Goal: Information Seeking & Learning: Check status

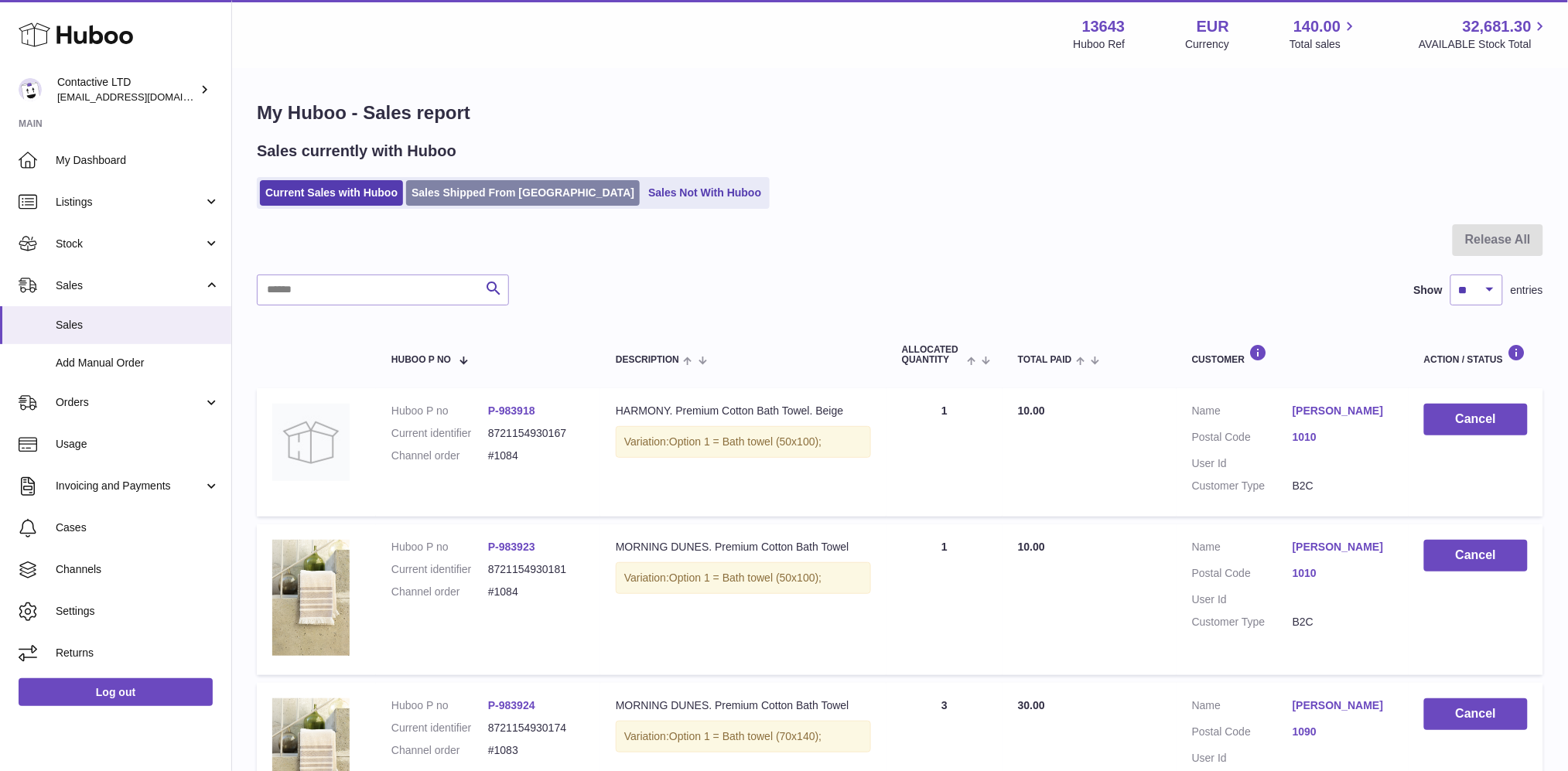
click at [479, 191] on link "Sales Shipped From [GEOGRAPHIC_DATA]" at bounding box center [524, 193] width 234 height 26
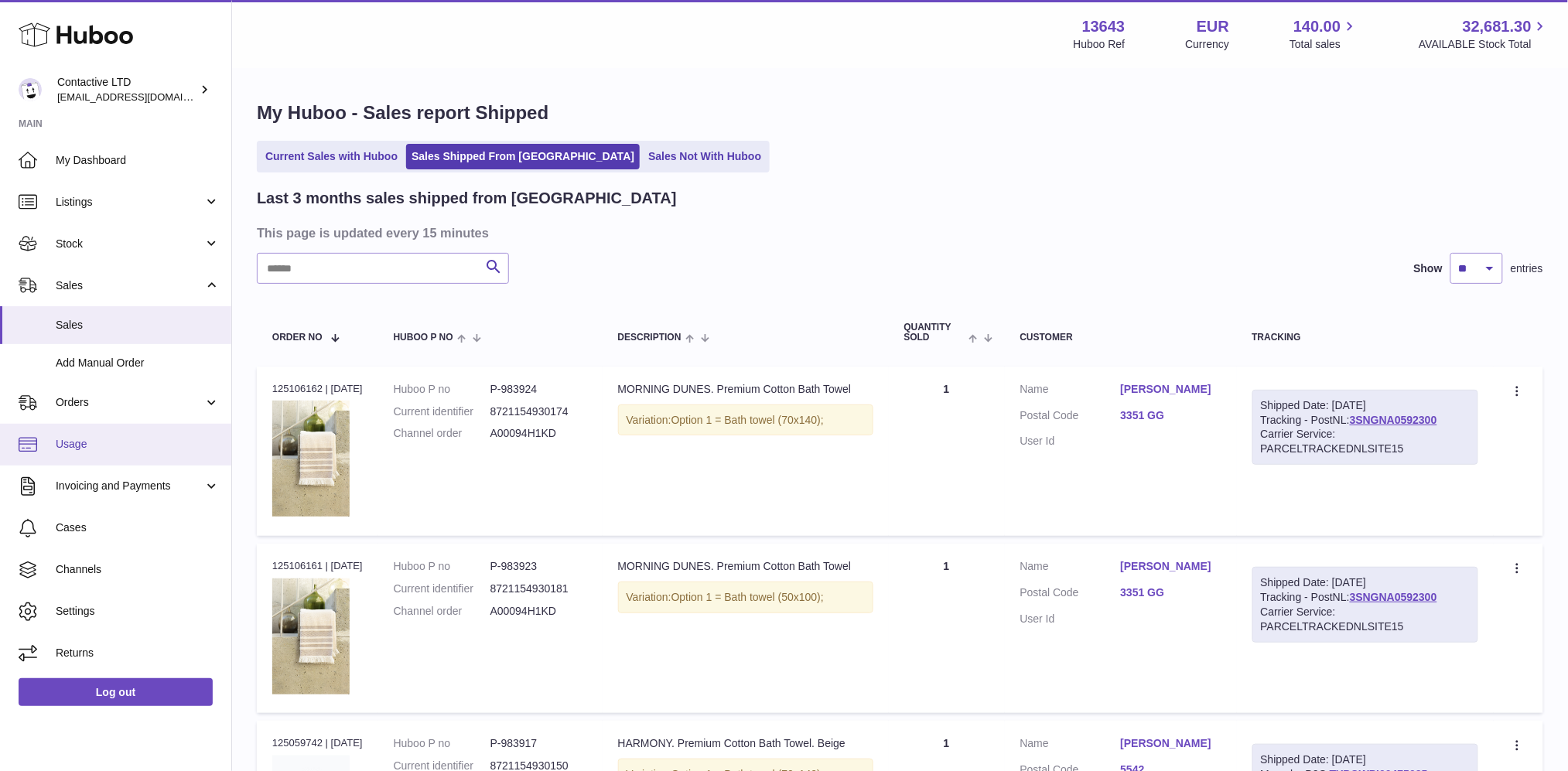
click at [81, 458] on link "Usage" at bounding box center [115, 445] width 231 height 42
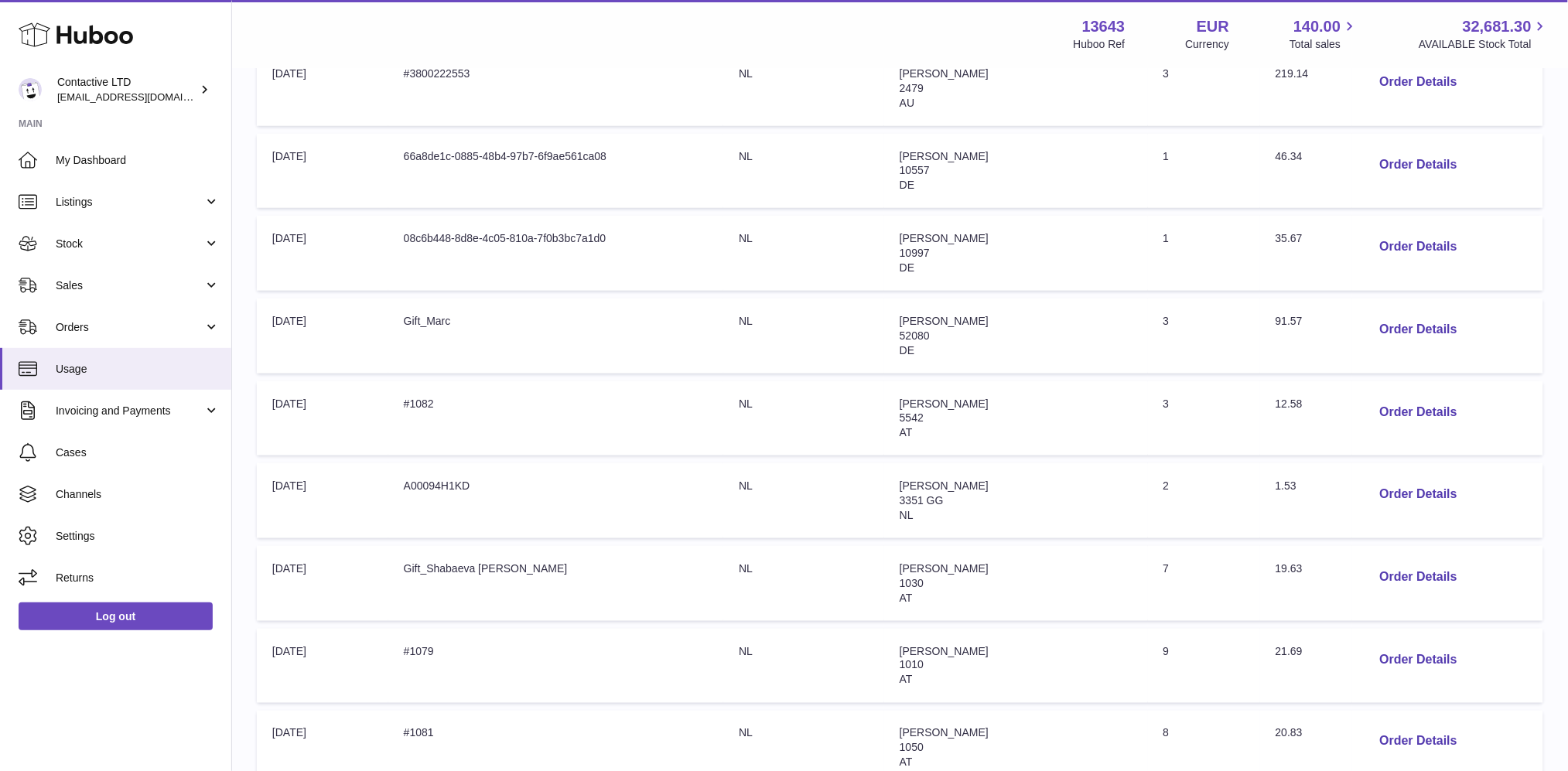
scroll to position [401, 0]
click at [1404, 502] on button "Order Details" at bounding box center [1418, 495] width 102 height 32
click at [1104, 484] on div at bounding box center [784, 386] width 1568 height 771
click at [105, 278] on span "Sales" at bounding box center [129, 285] width 148 height 14
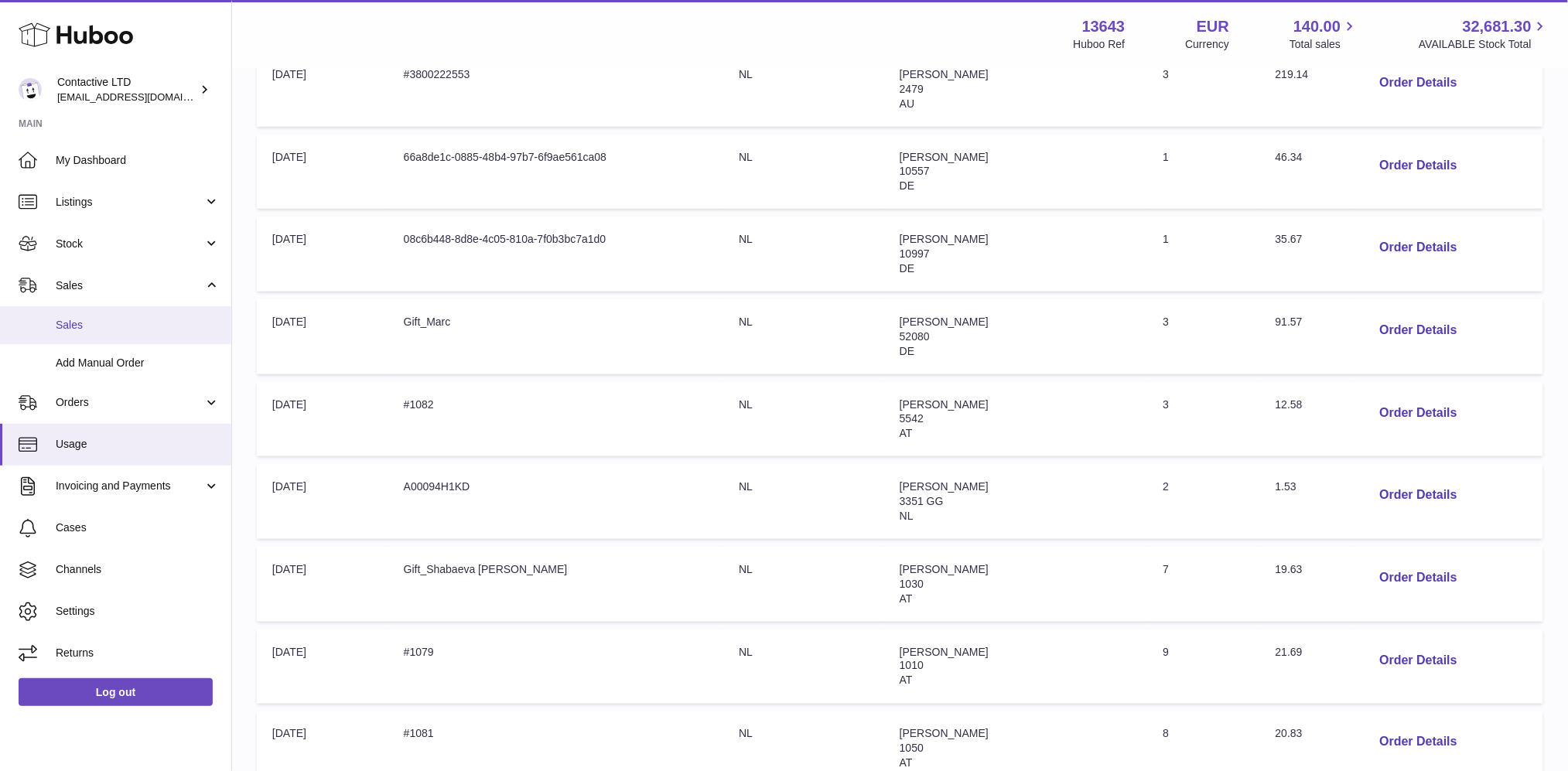
click at [106, 315] on link "Sales" at bounding box center [115, 325] width 231 height 38
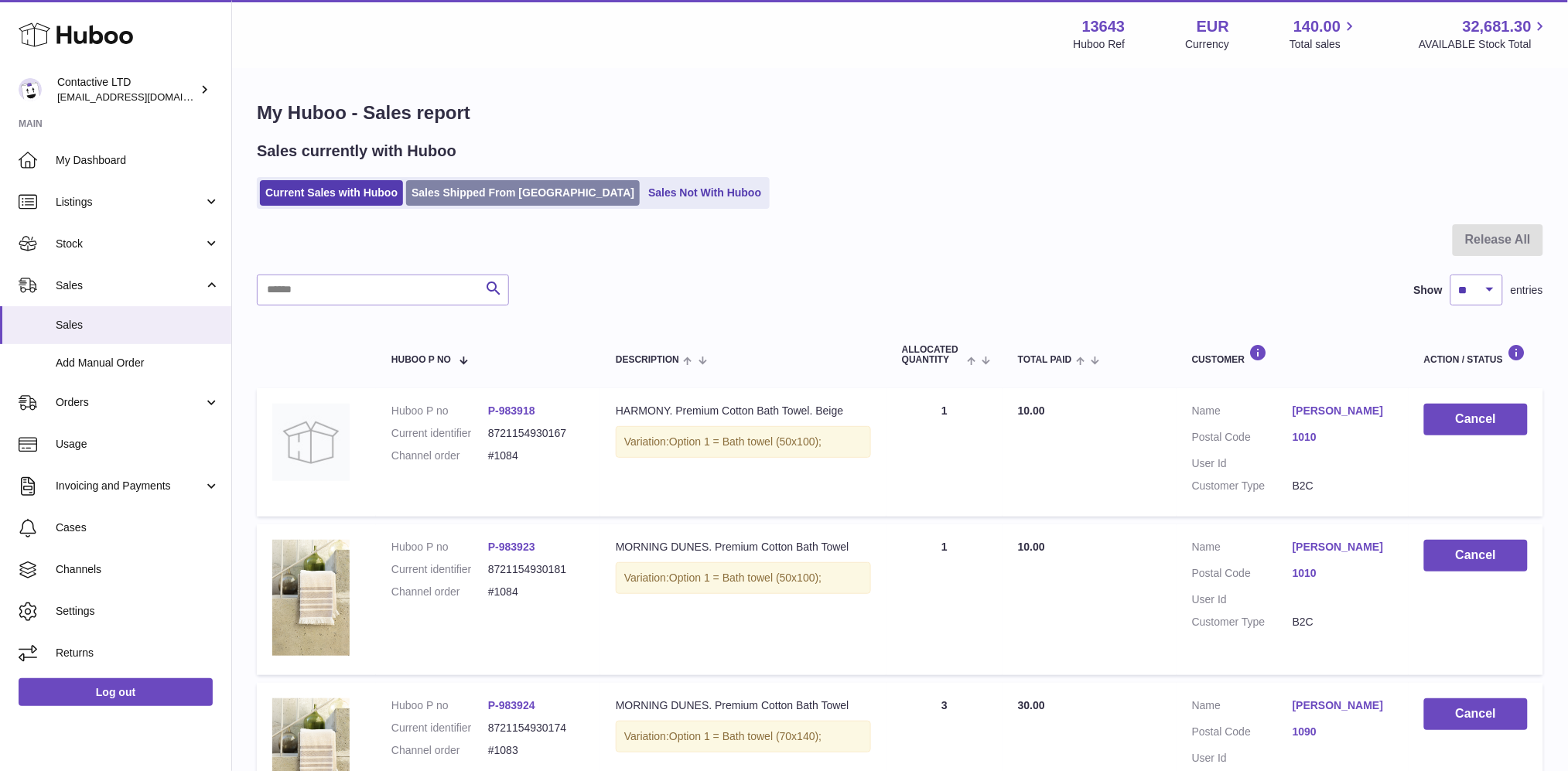
click at [462, 193] on link "Sales Shipped From [GEOGRAPHIC_DATA]" at bounding box center [524, 193] width 234 height 26
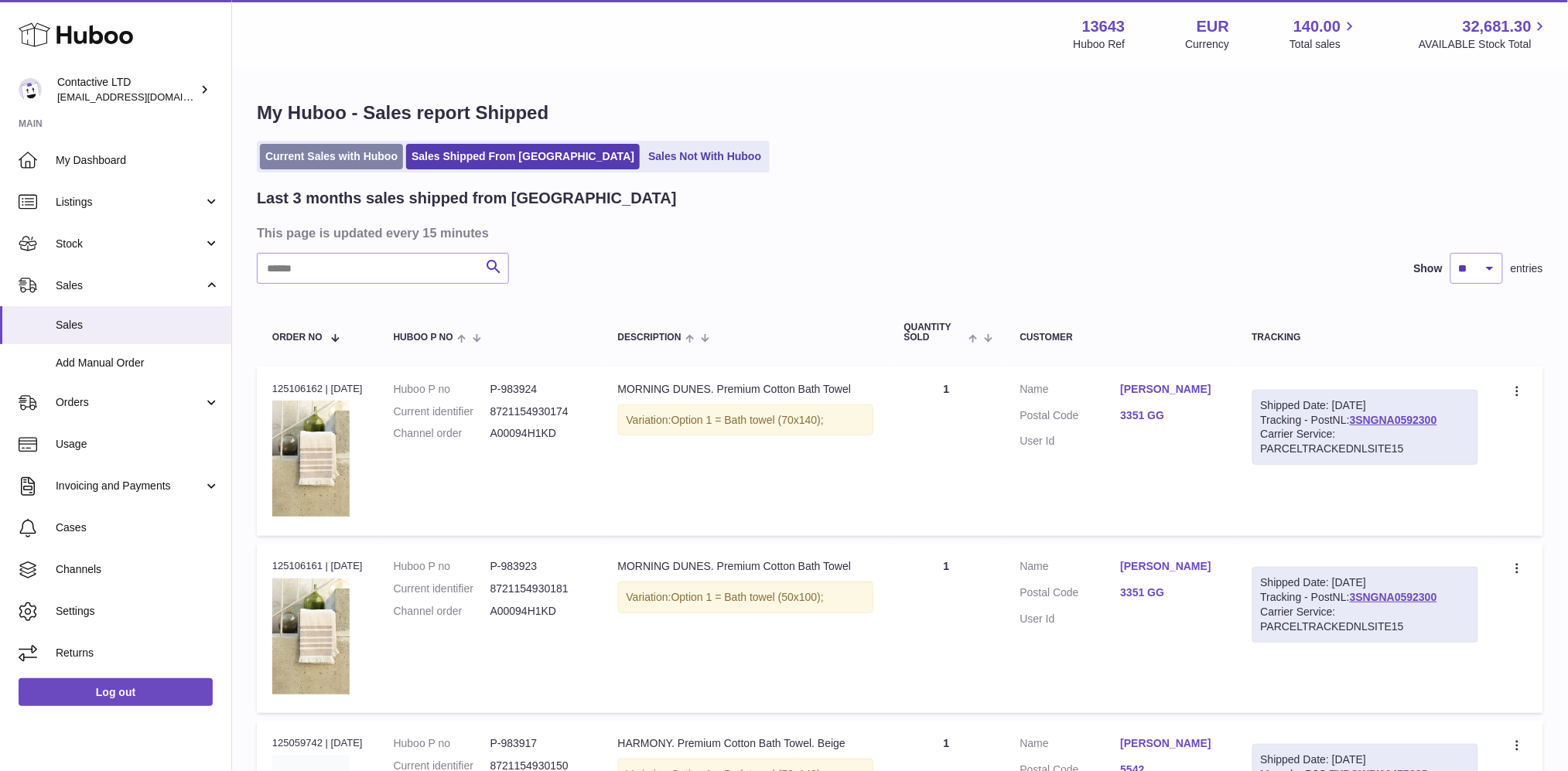
click at [339, 167] on link "Current Sales with Huboo" at bounding box center [331, 156] width 143 height 26
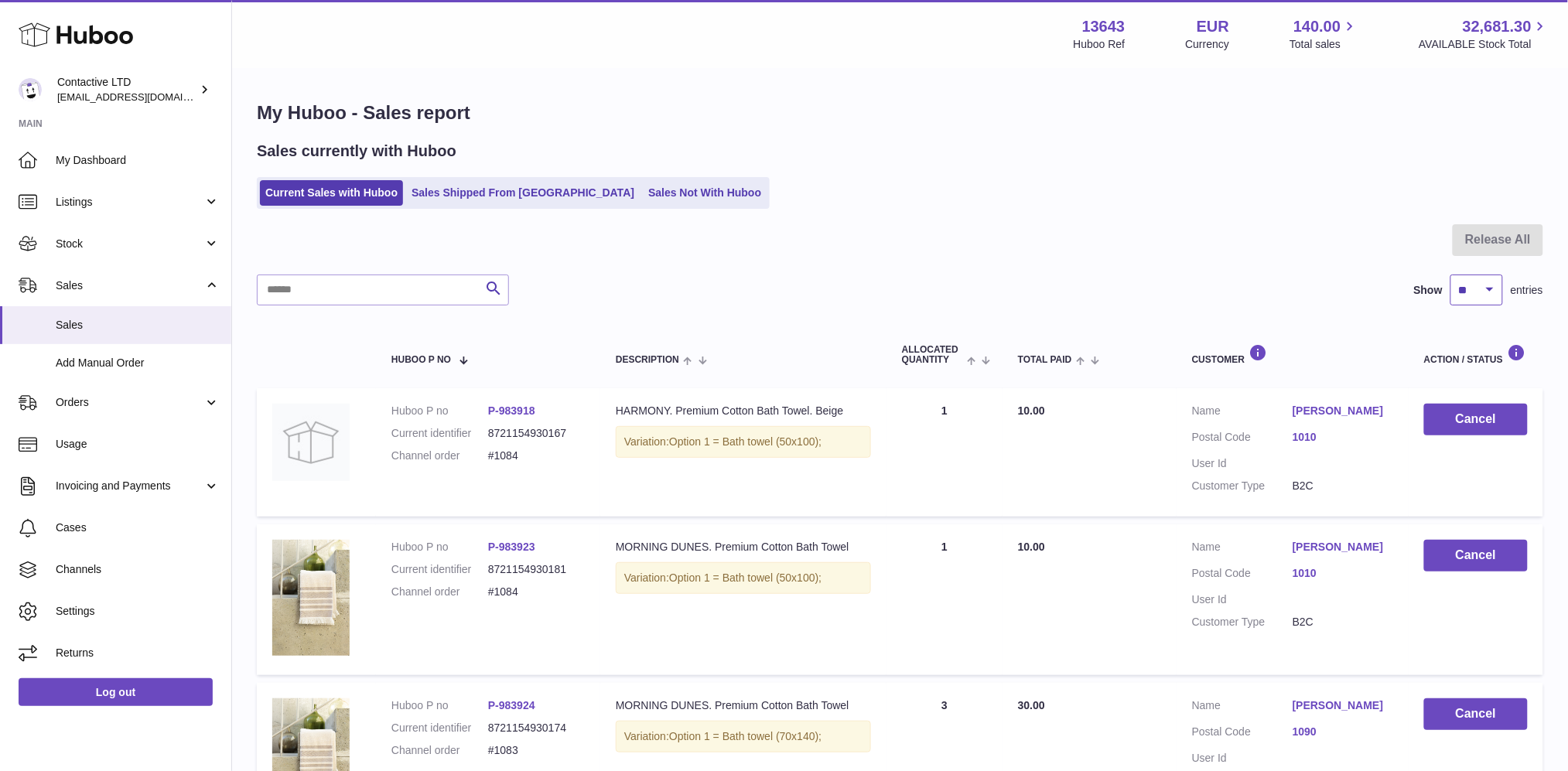
click at [1487, 302] on select "** ** ** ***" at bounding box center [1477, 290] width 53 height 31
select select "**"
click at [1451, 274] on select "** ** ** ***" at bounding box center [1477, 290] width 53 height 31
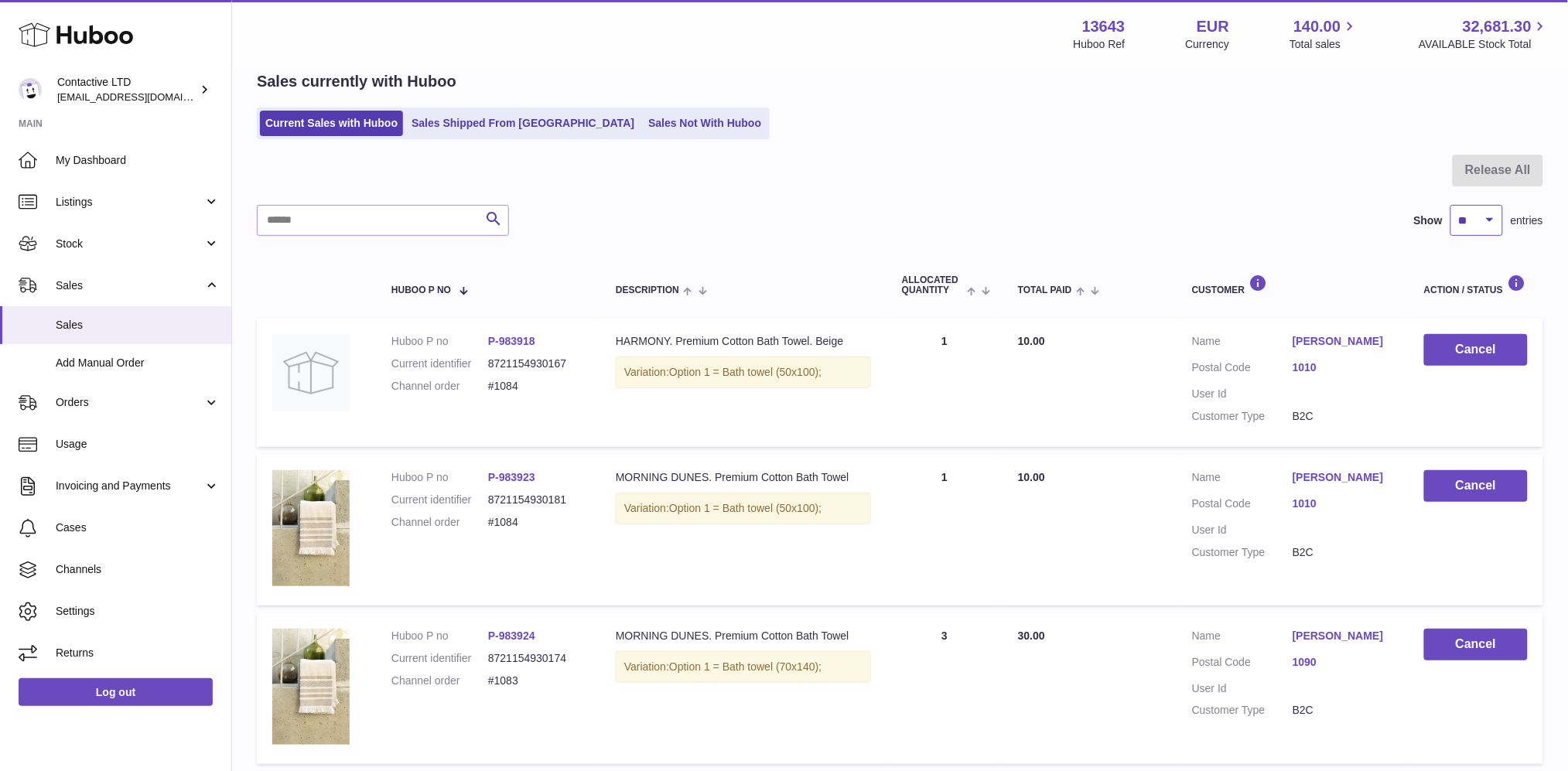
scroll to position [42, 0]
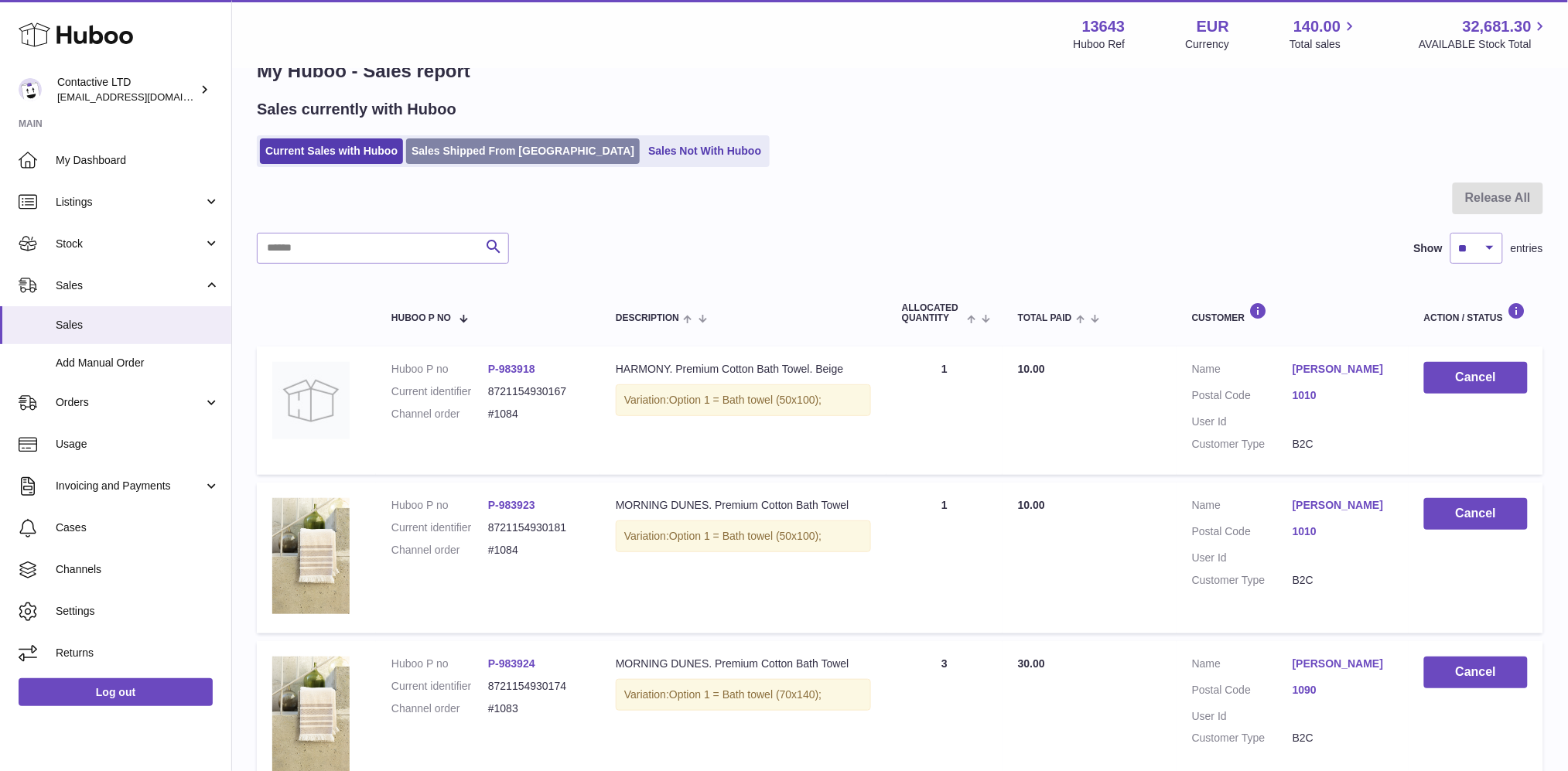
click at [468, 149] on link "Sales Shipped From Huboo" at bounding box center [524, 151] width 234 height 26
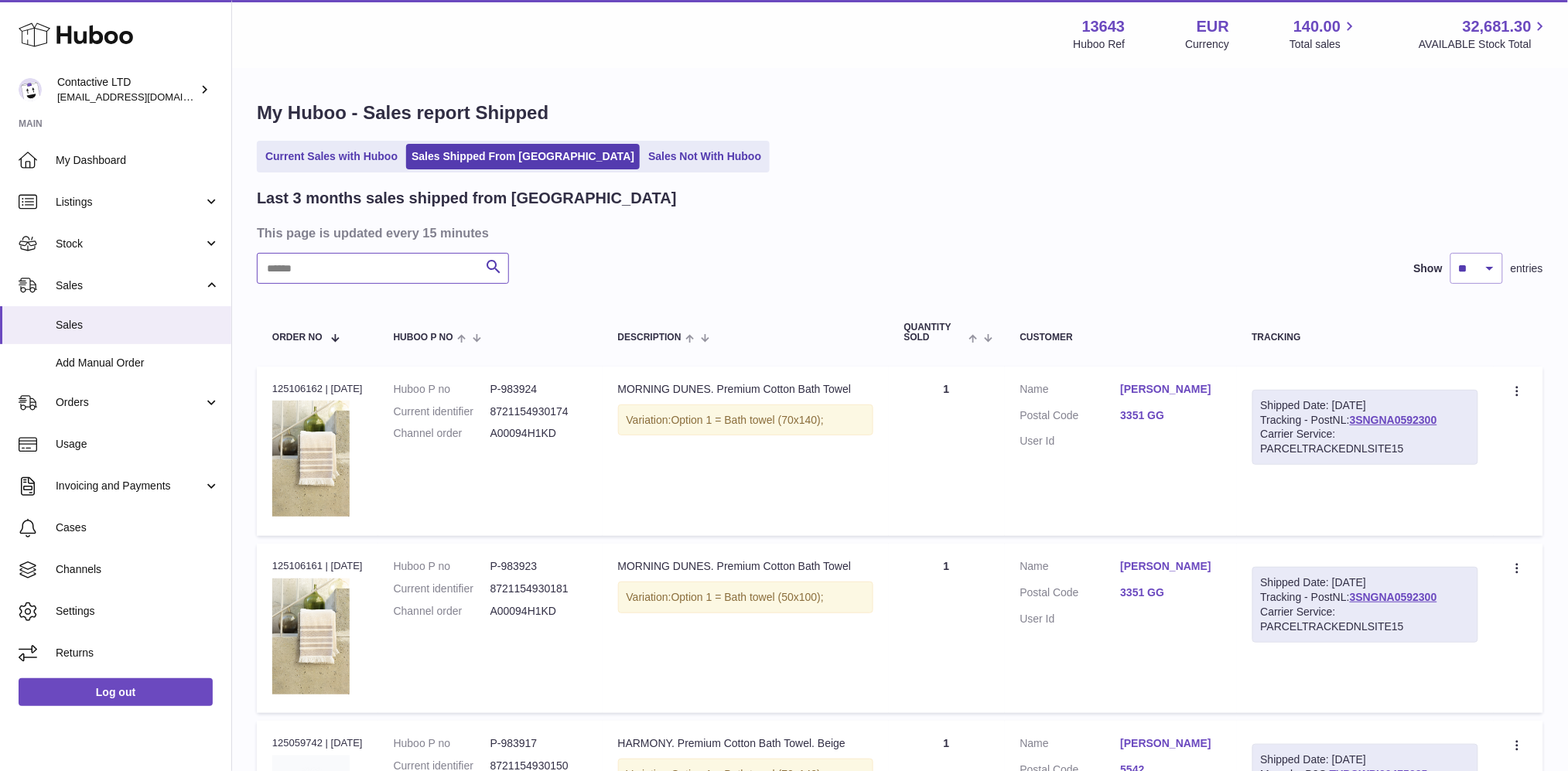
click at [456, 269] on input "text" at bounding box center [383, 269] width 252 height 31
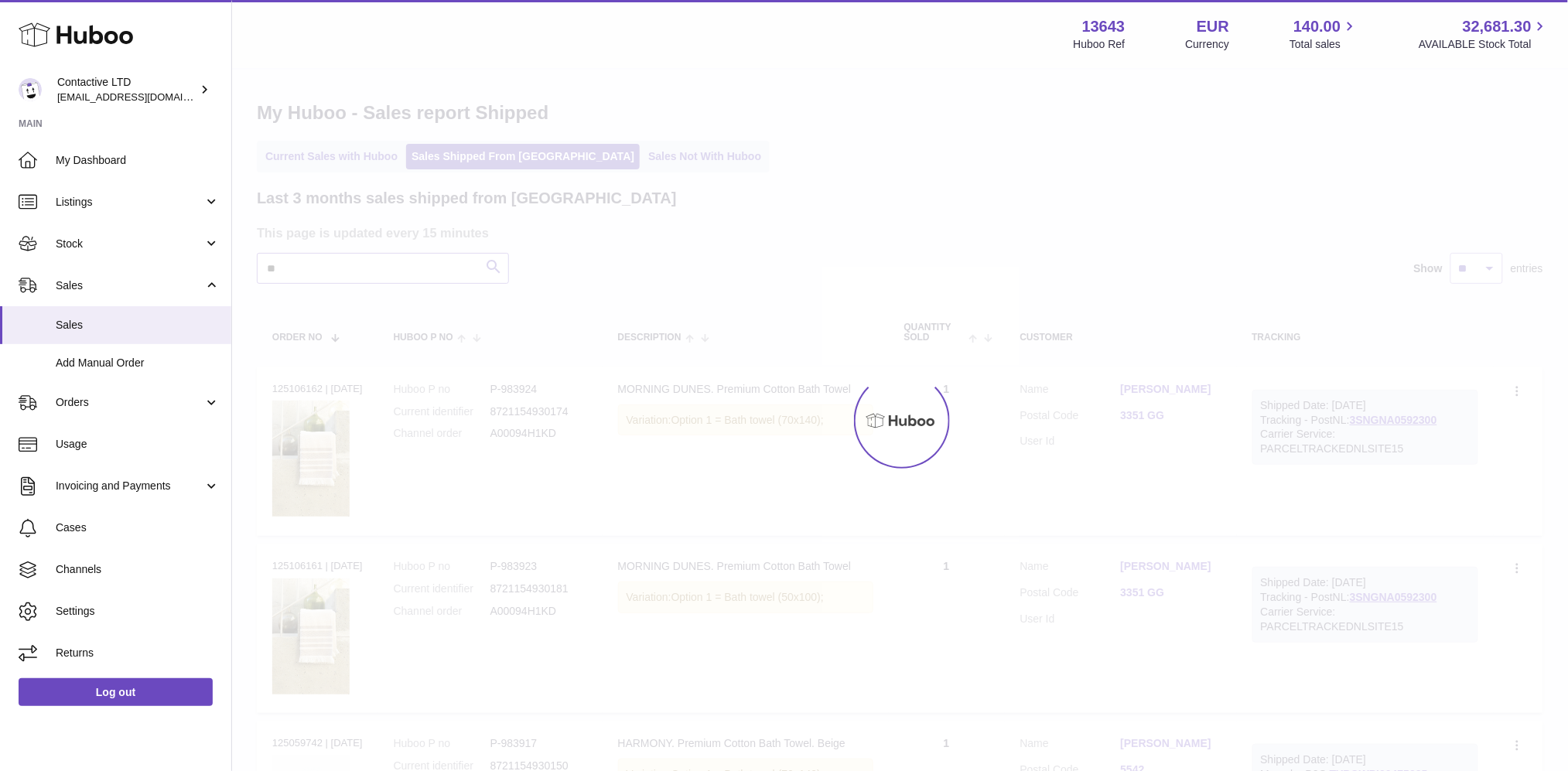
type input "*"
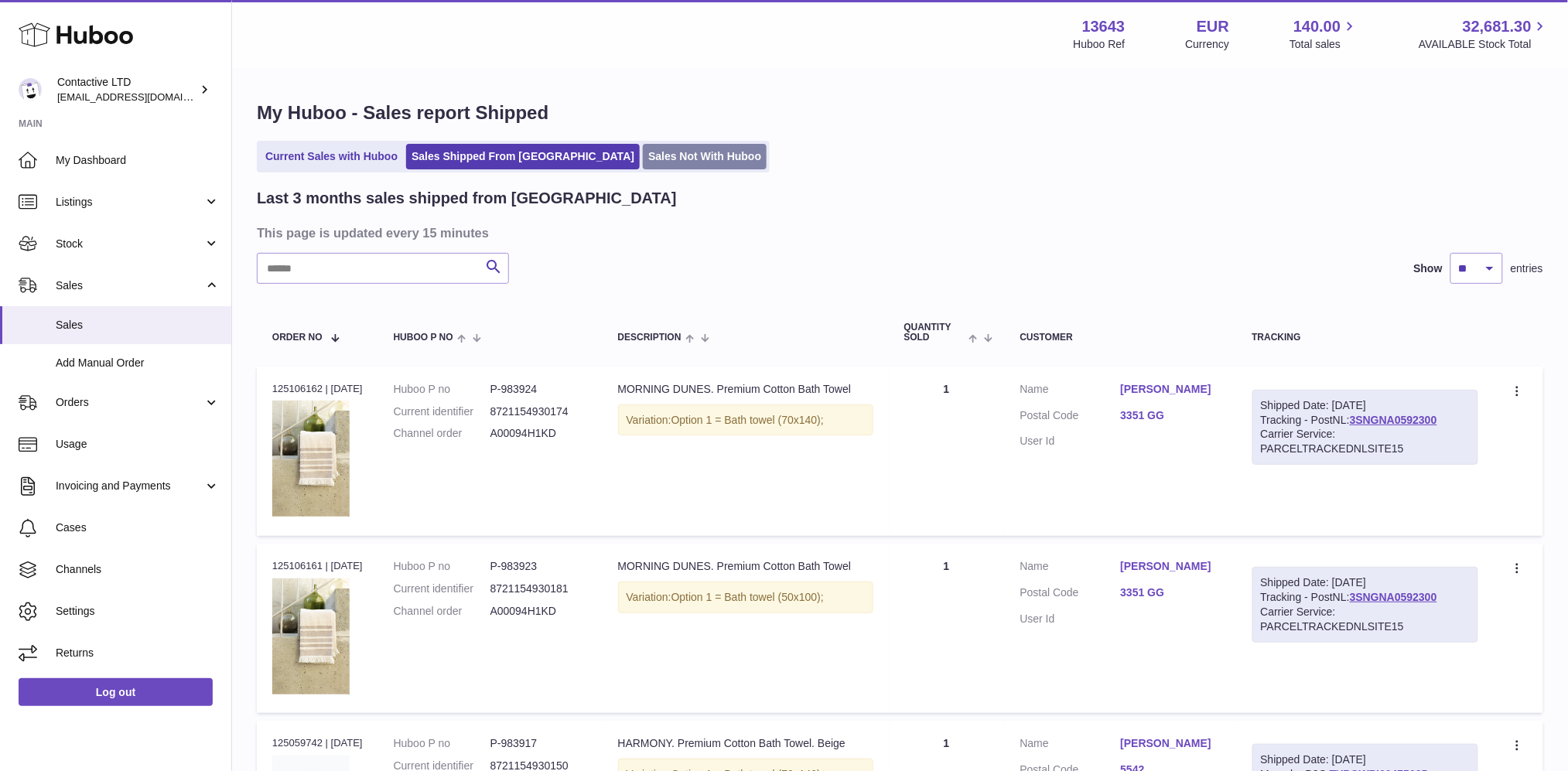
click at [643, 165] on link "Sales Not With Huboo" at bounding box center [704, 156] width 124 height 26
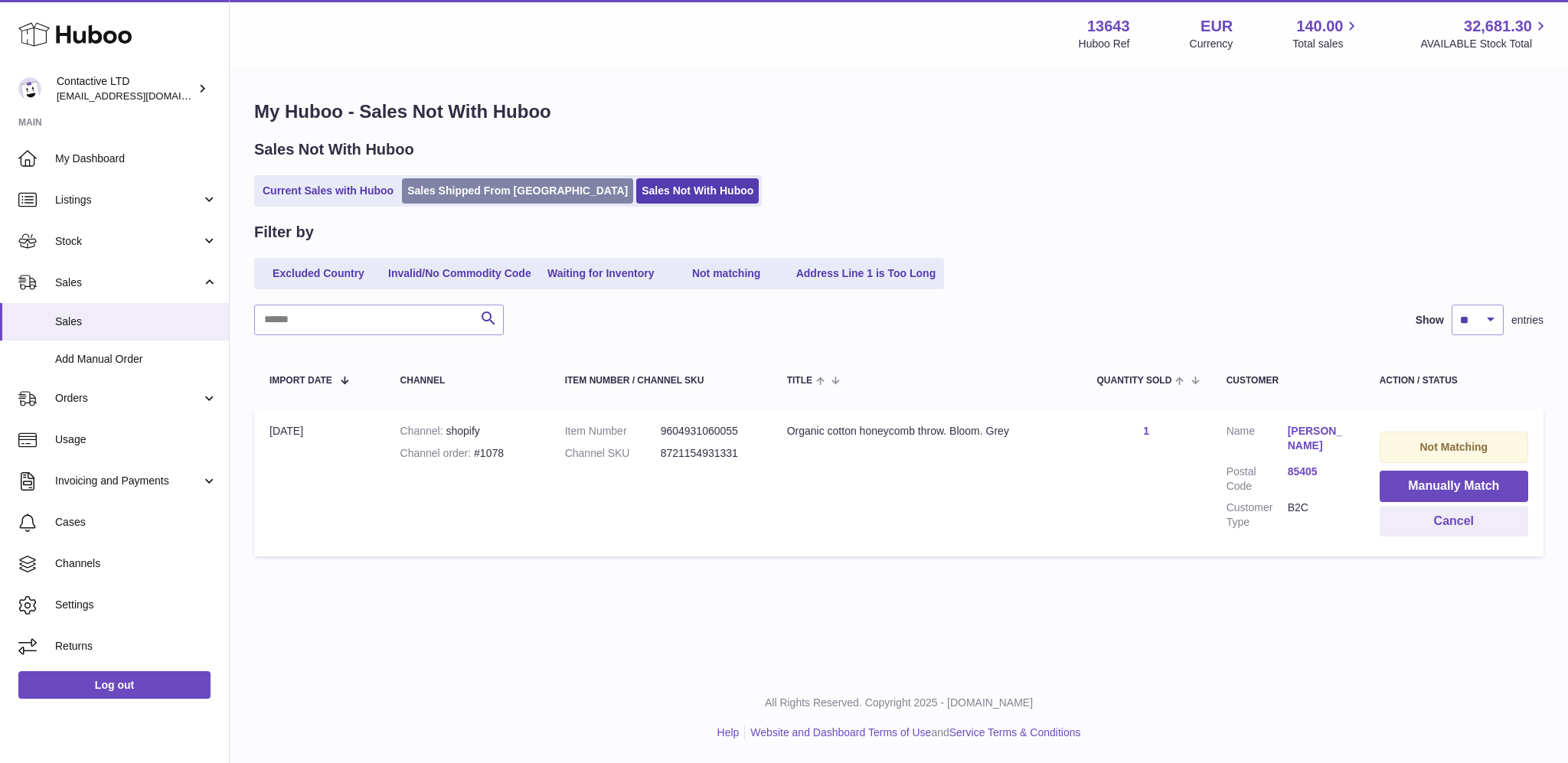
click at [450, 190] on link "Sales Shipped From [GEOGRAPHIC_DATA]" at bounding box center [518, 191] width 232 height 26
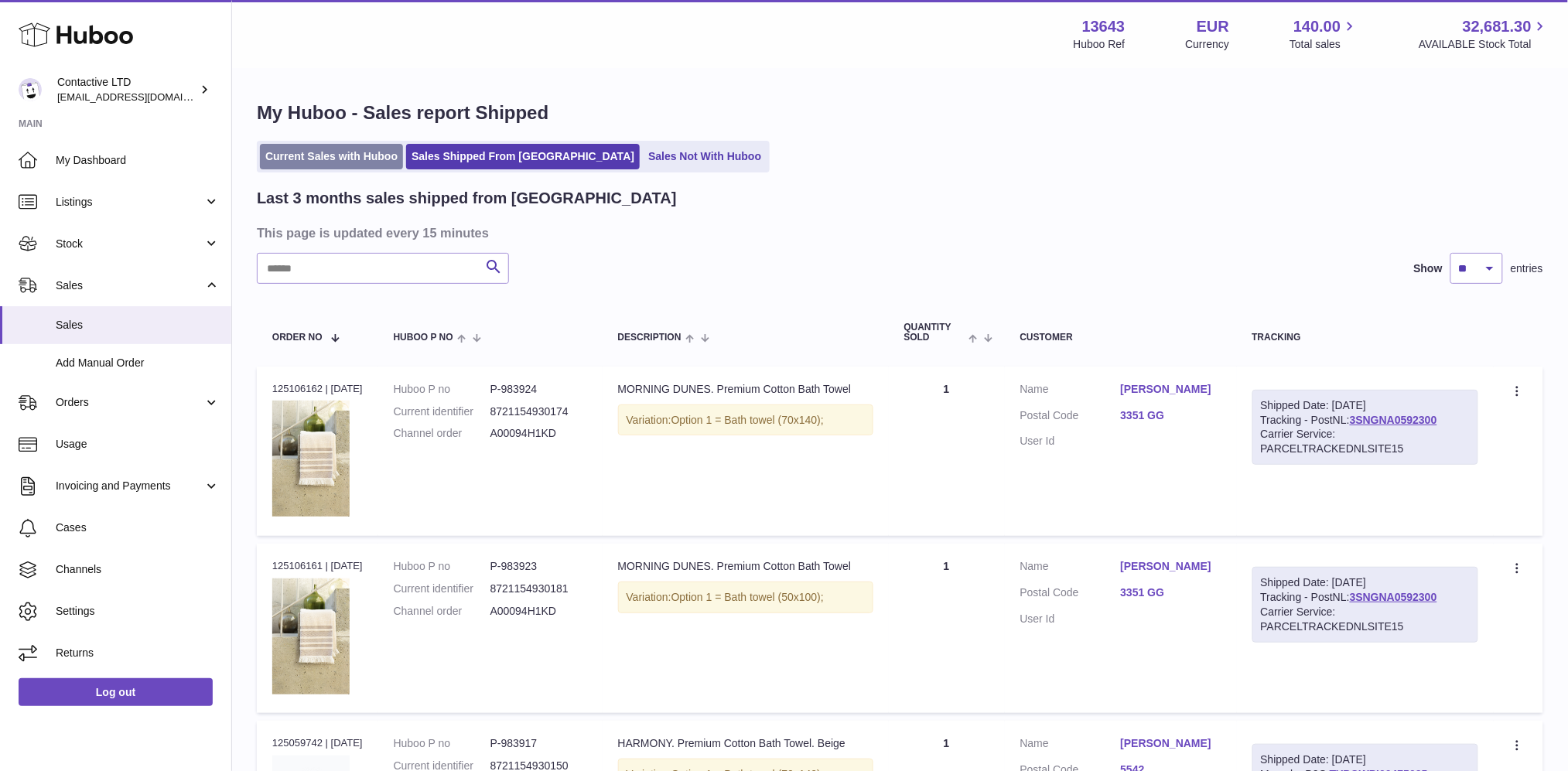
click at [339, 162] on link "Current Sales with Huboo" at bounding box center [331, 156] width 143 height 26
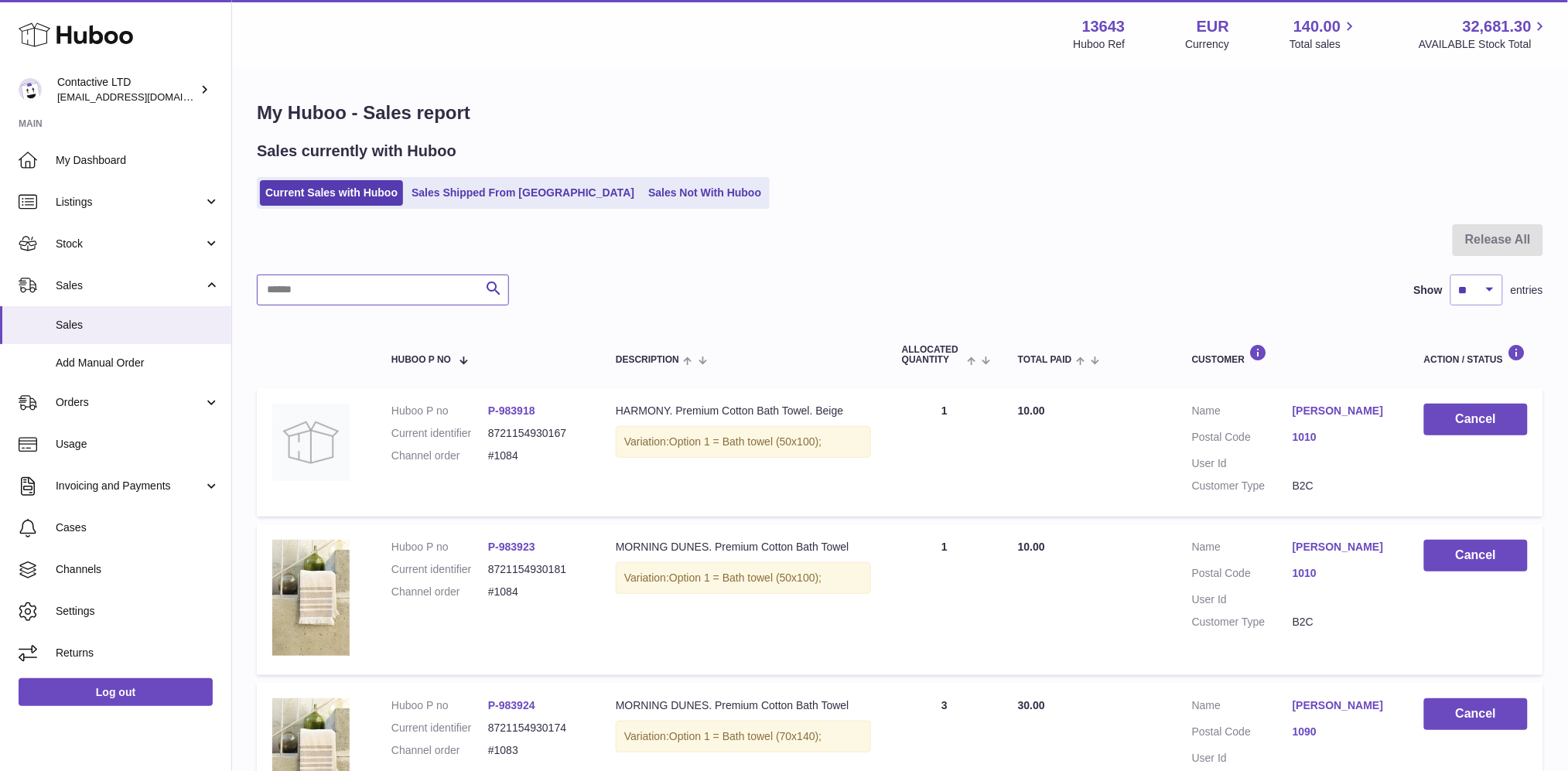
click at [397, 297] on input "text" at bounding box center [383, 290] width 252 height 31
type input "****"
click at [130, 414] on link "Orders" at bounding box center [115, 404] width 231 height 42
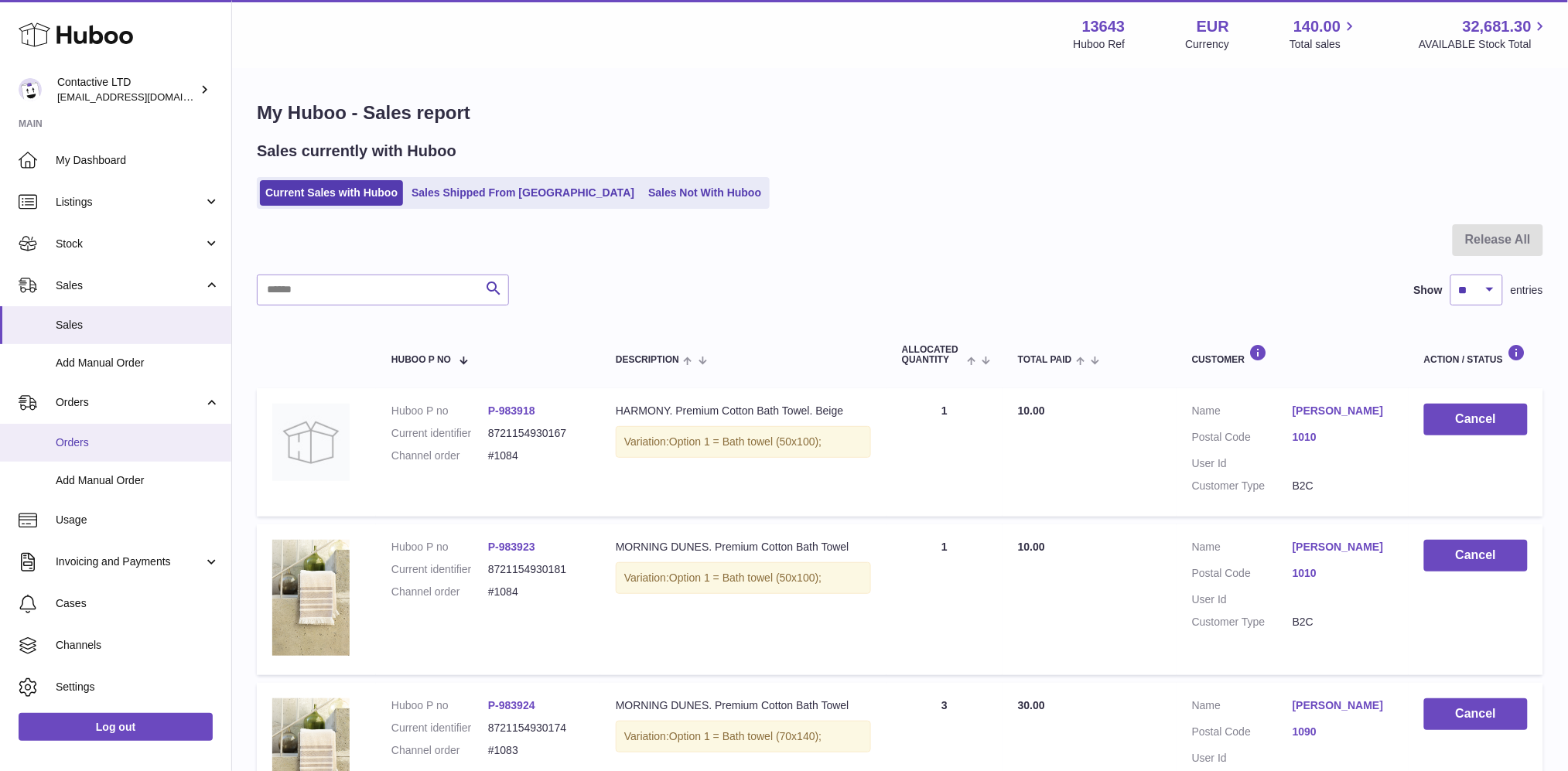
click at [127, 440] on span "Orders" at bounding box center [137, 442] width 164 height 14
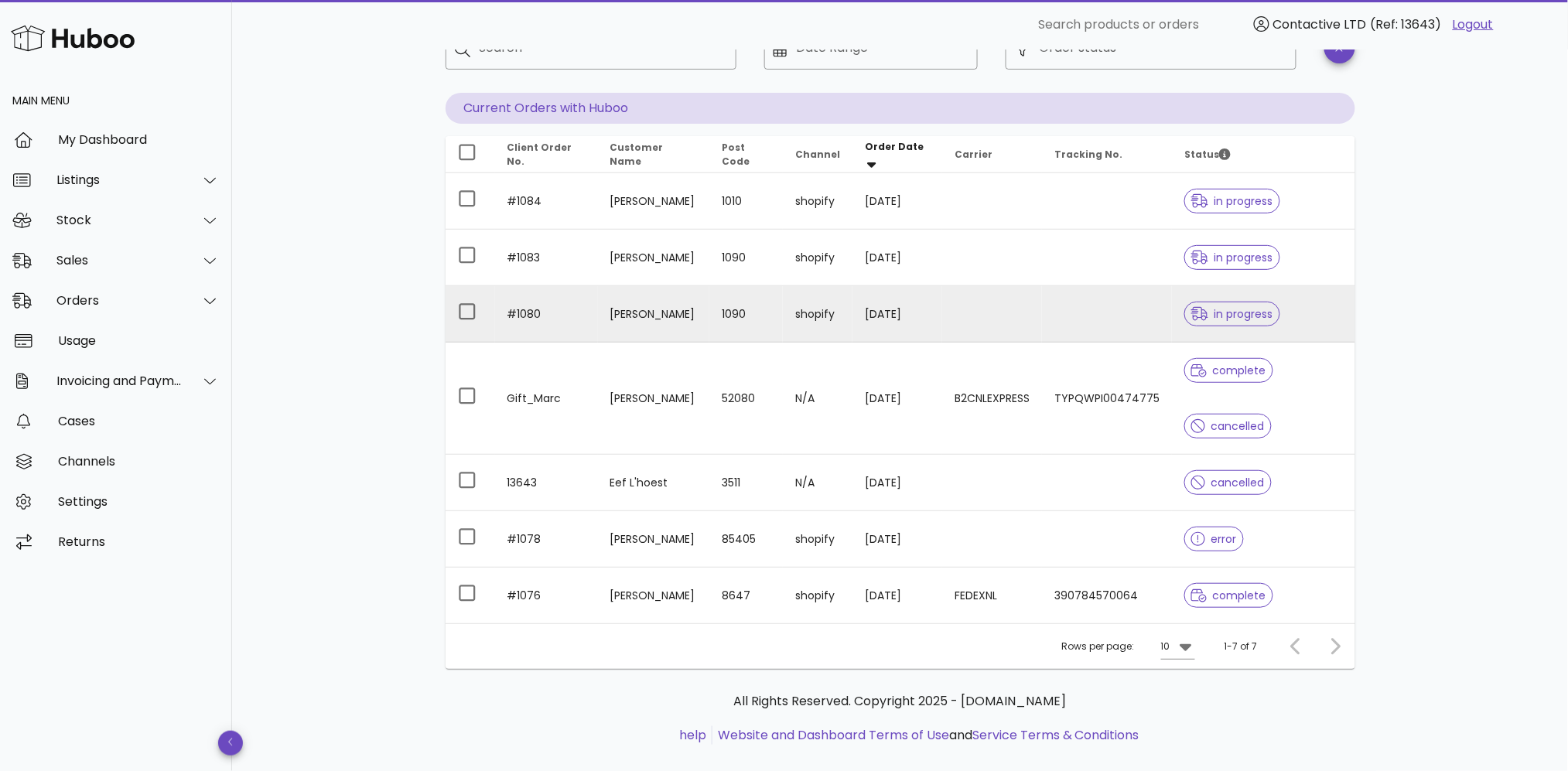
scroll to position [132, 0]
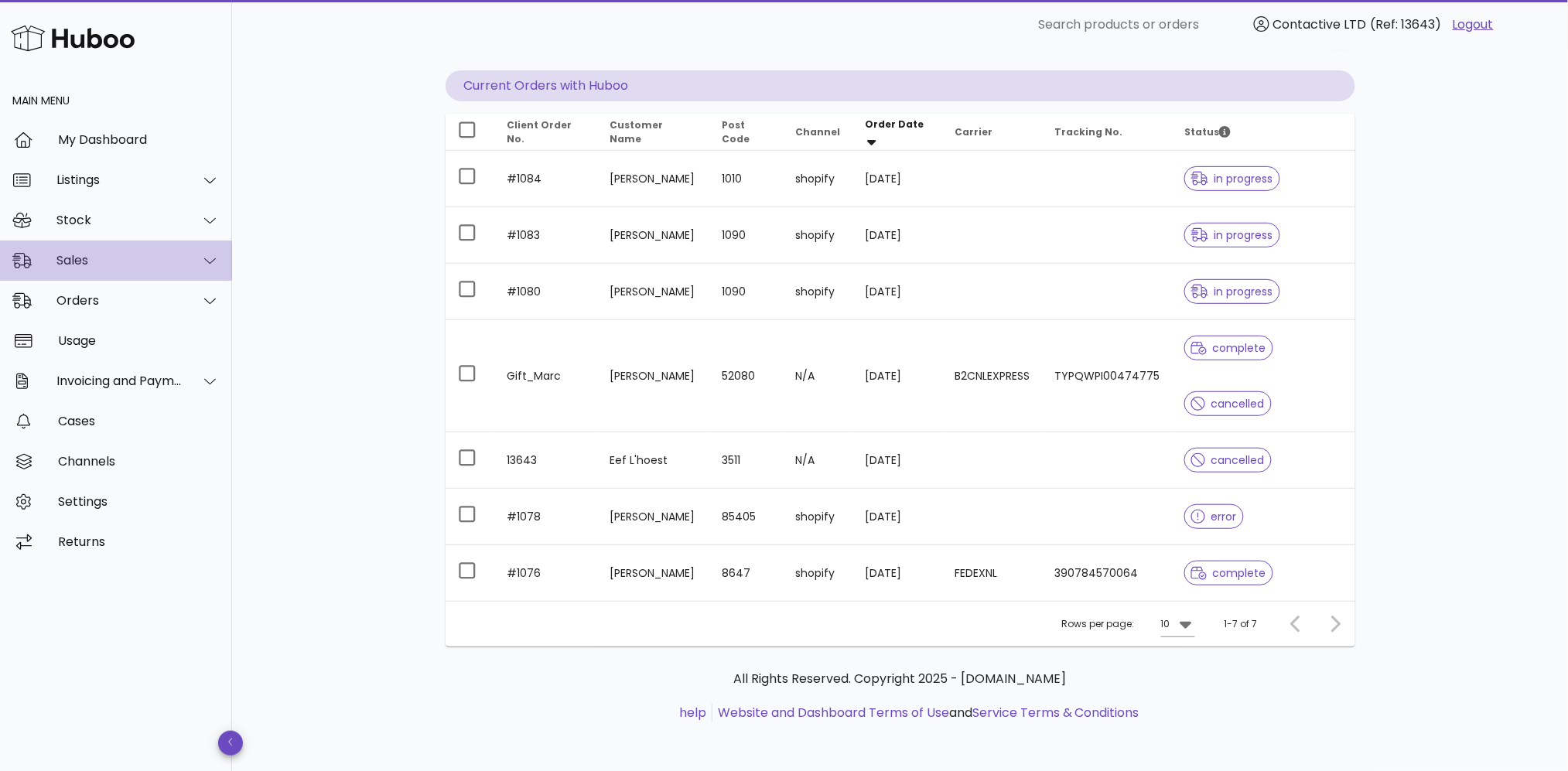
click at [121, 270] on div "Sales" at bounding box center [116, 261] width 232 height 40
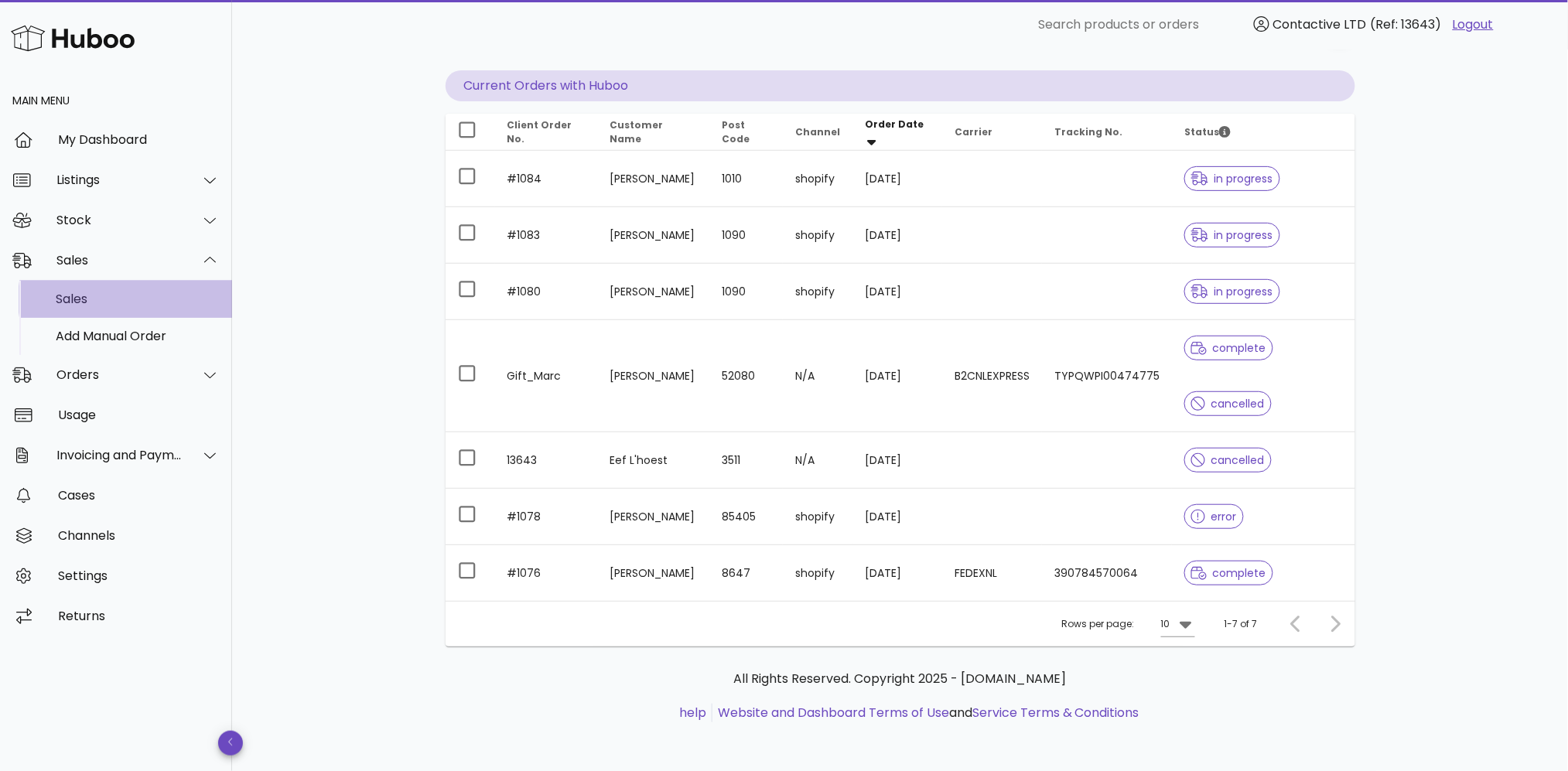
click at [118, 298] on div "Sales" at bounding box center [137, 298] width 164 height 14
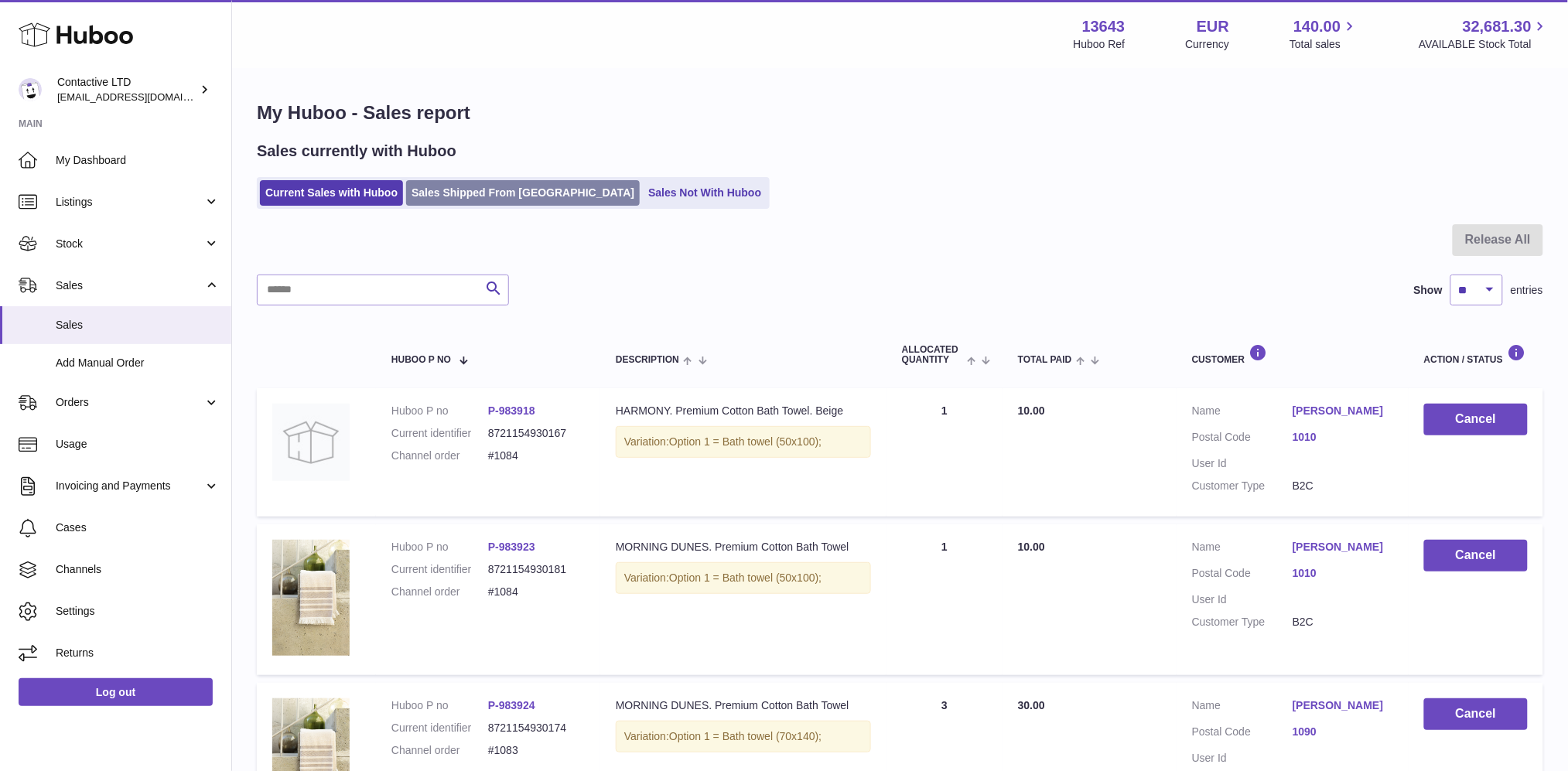
click at [491, 204] on link "Sales Shipped From [GEOGRAPHIC_DATA]" at bounding box center [524, 193] width 234 height 26
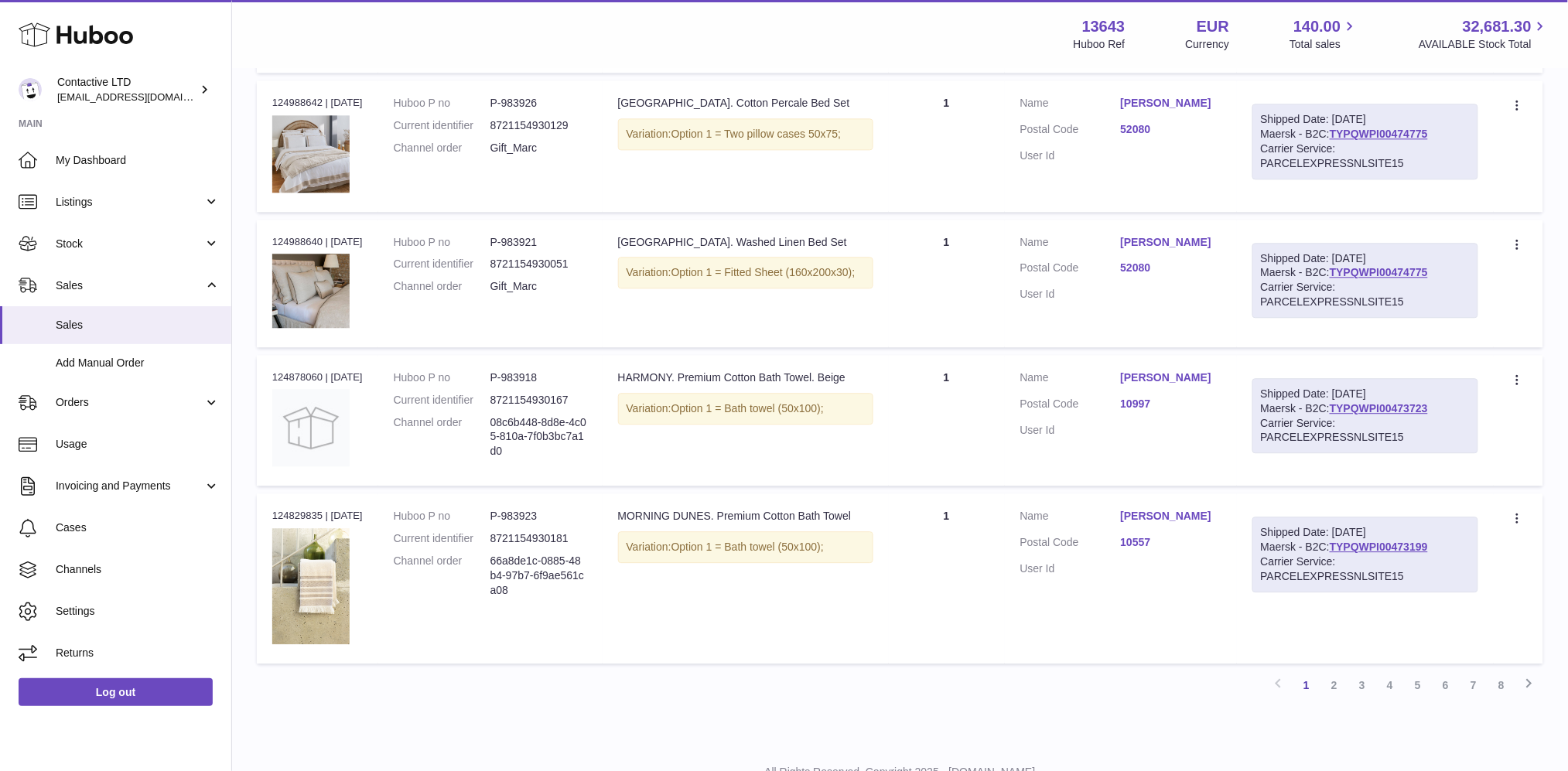
scroll to position [1275, 0]
click at [1327, 686] on link "2" at bounding box center [1334, 683] width 28 height 28
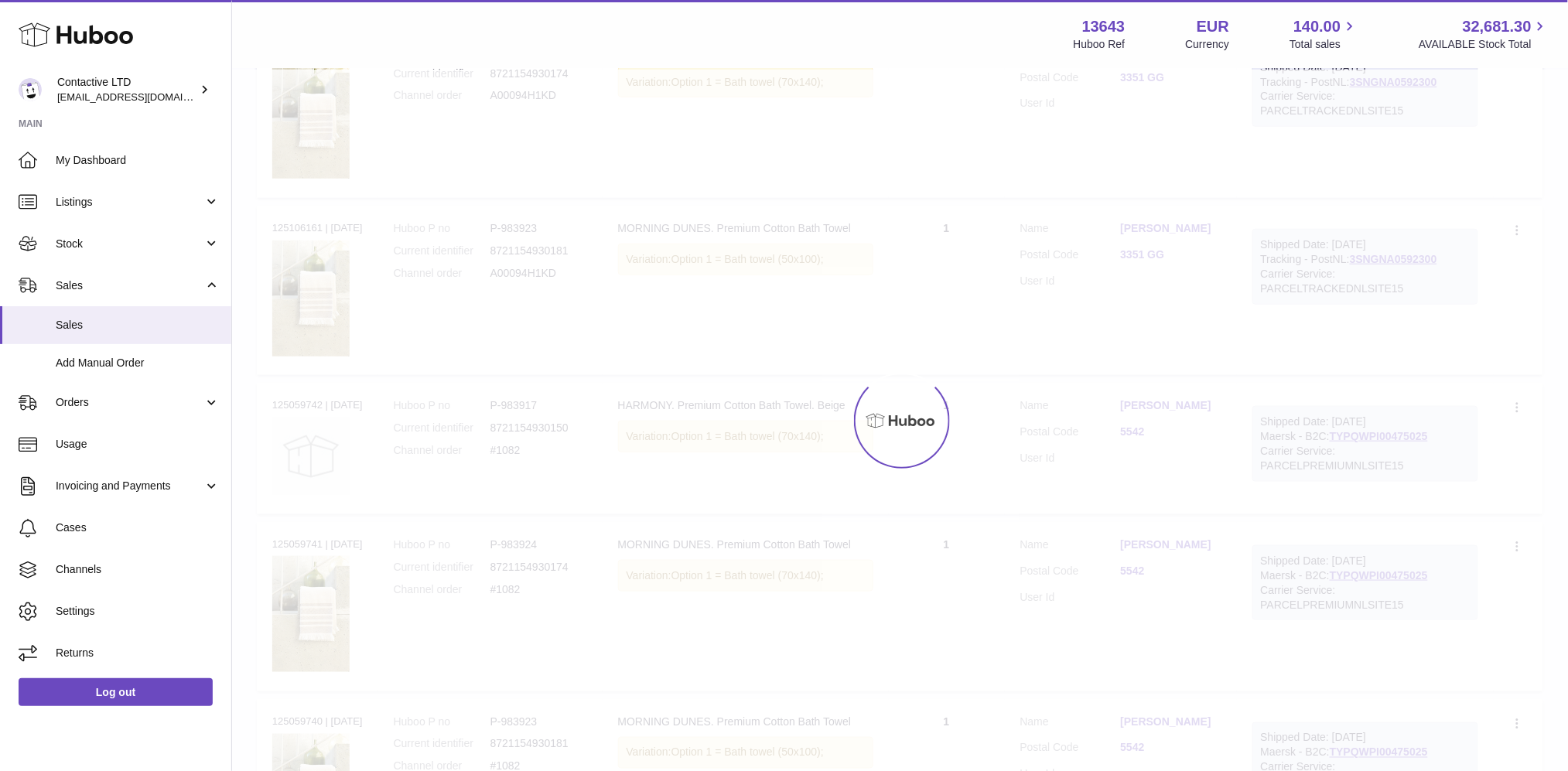
scroll to position [69, 0]
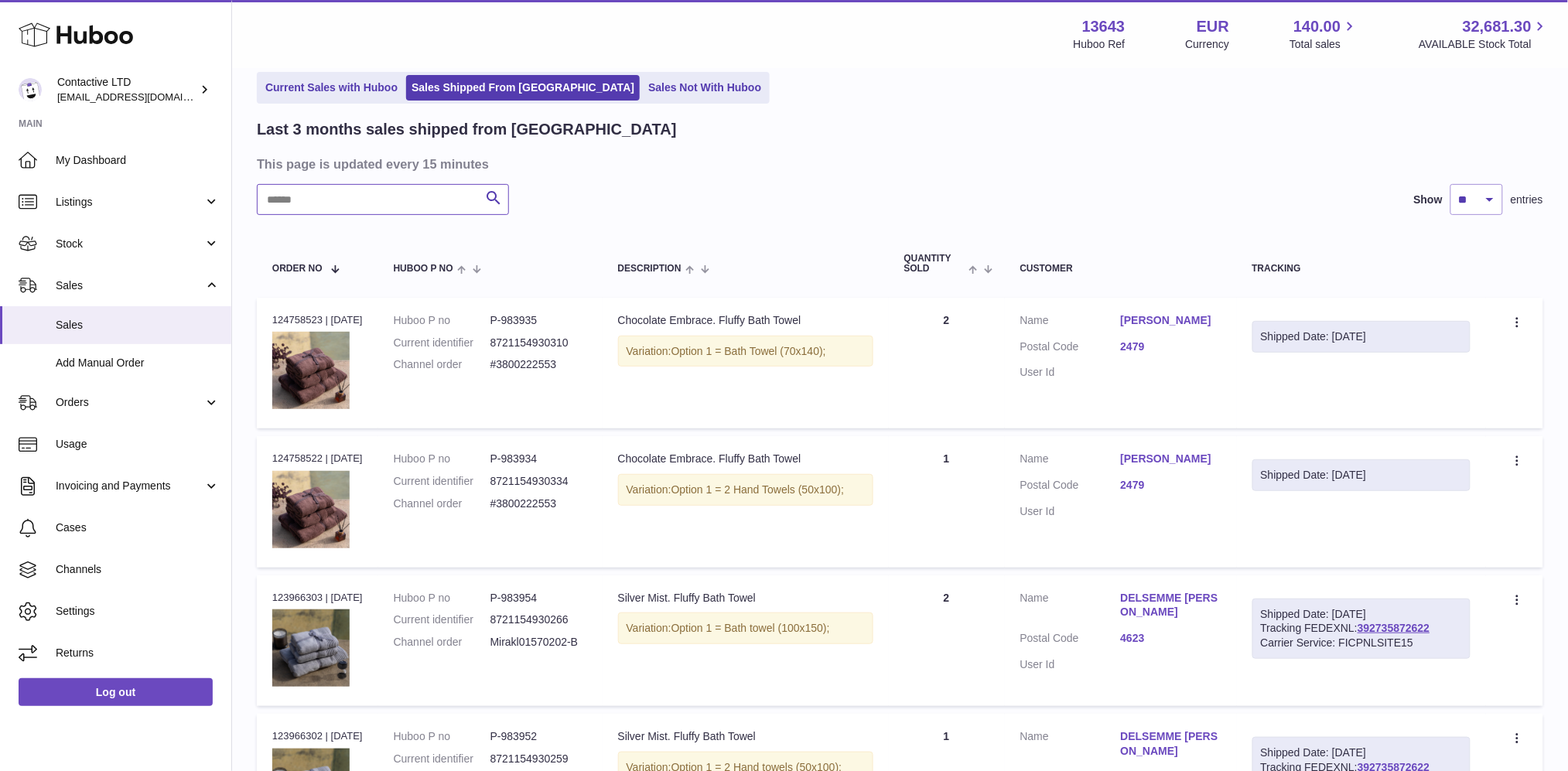
click at [428, 203] on input "text" at bounding box center [383, 199] width 252 height 31
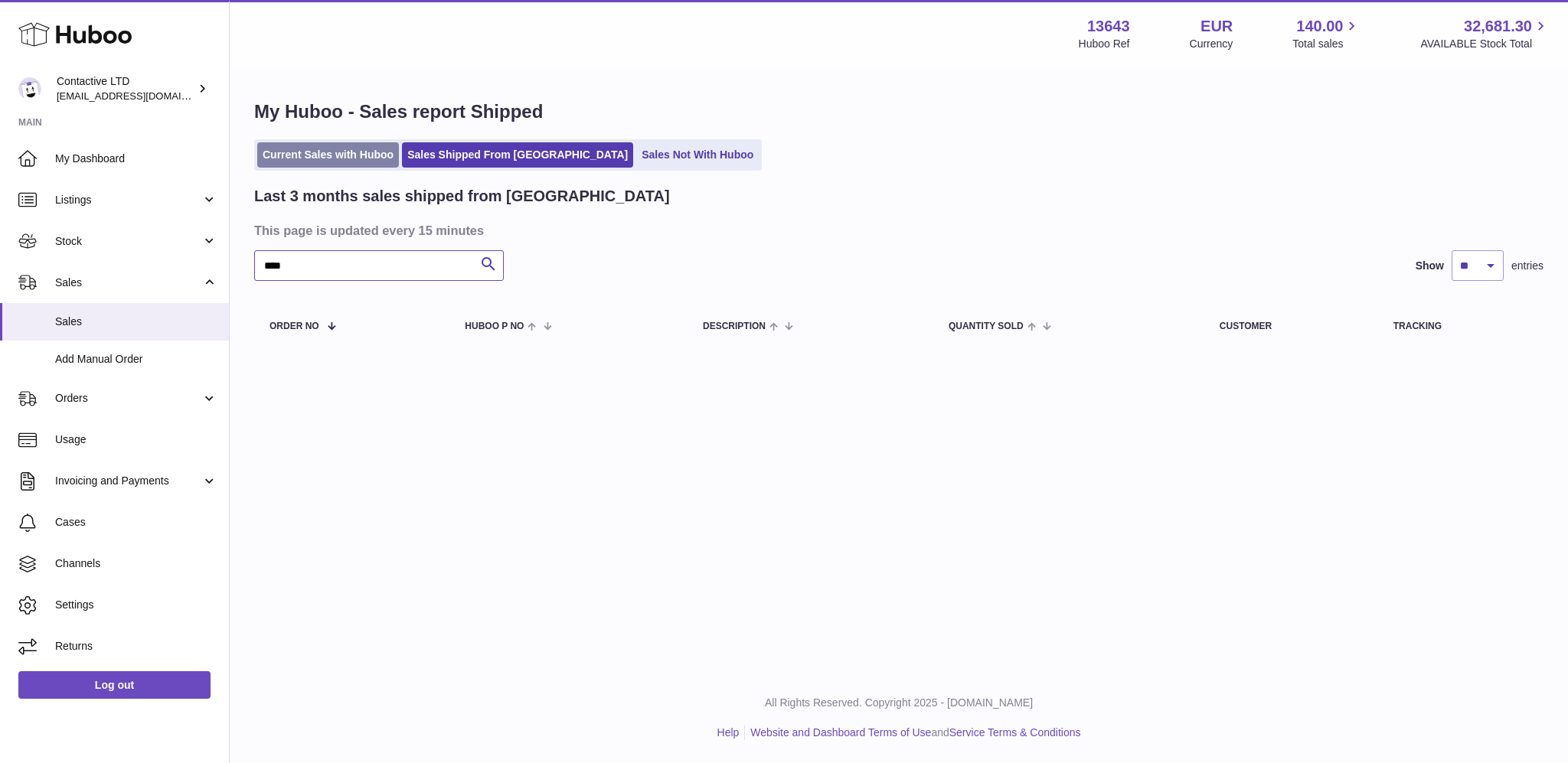
type input "****"
click at [381, 166] on link "Current Sales with Huboo" at bounding box center [327, 155] width 141 height 26
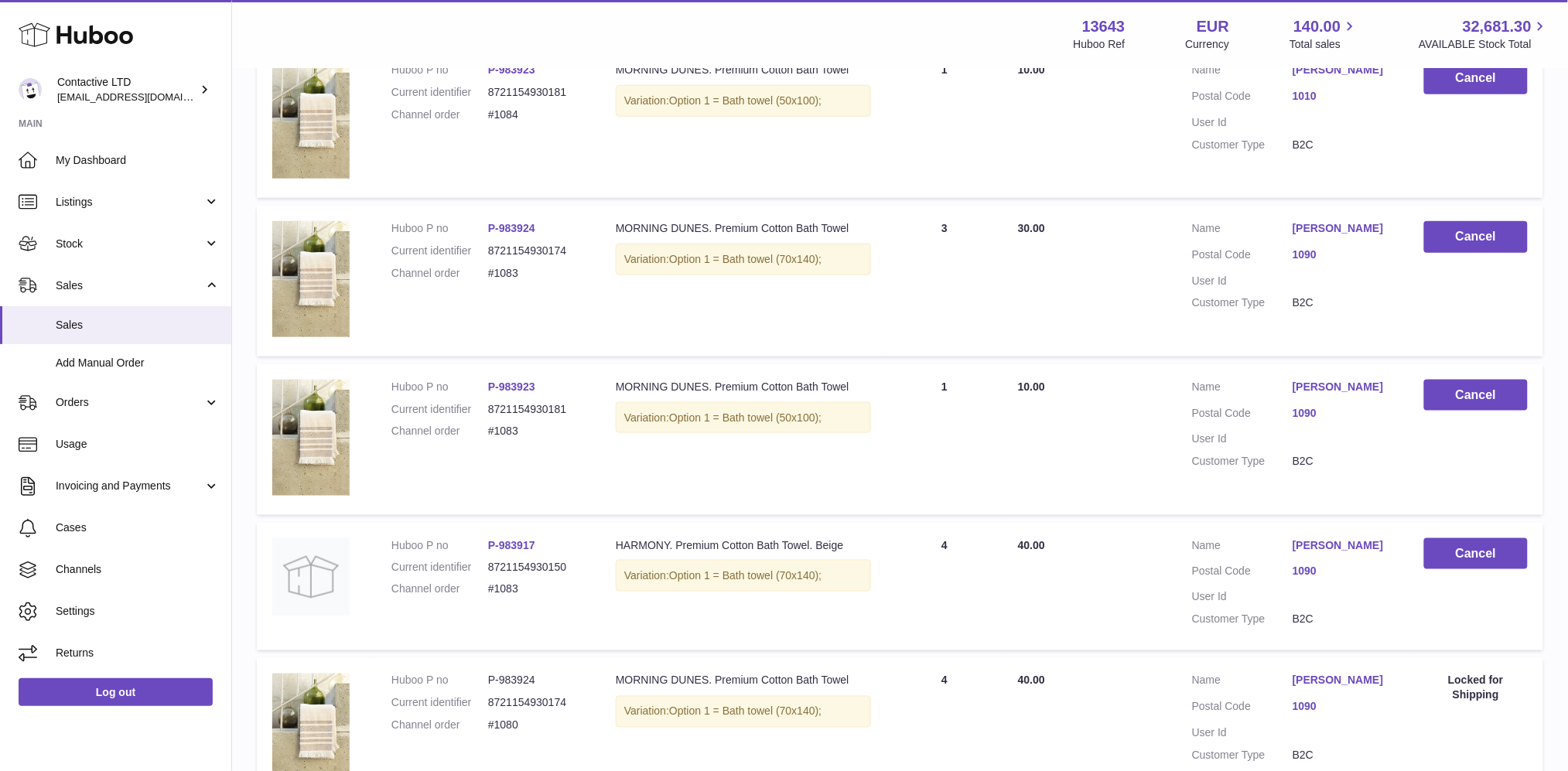
scroll to position [643, 0]
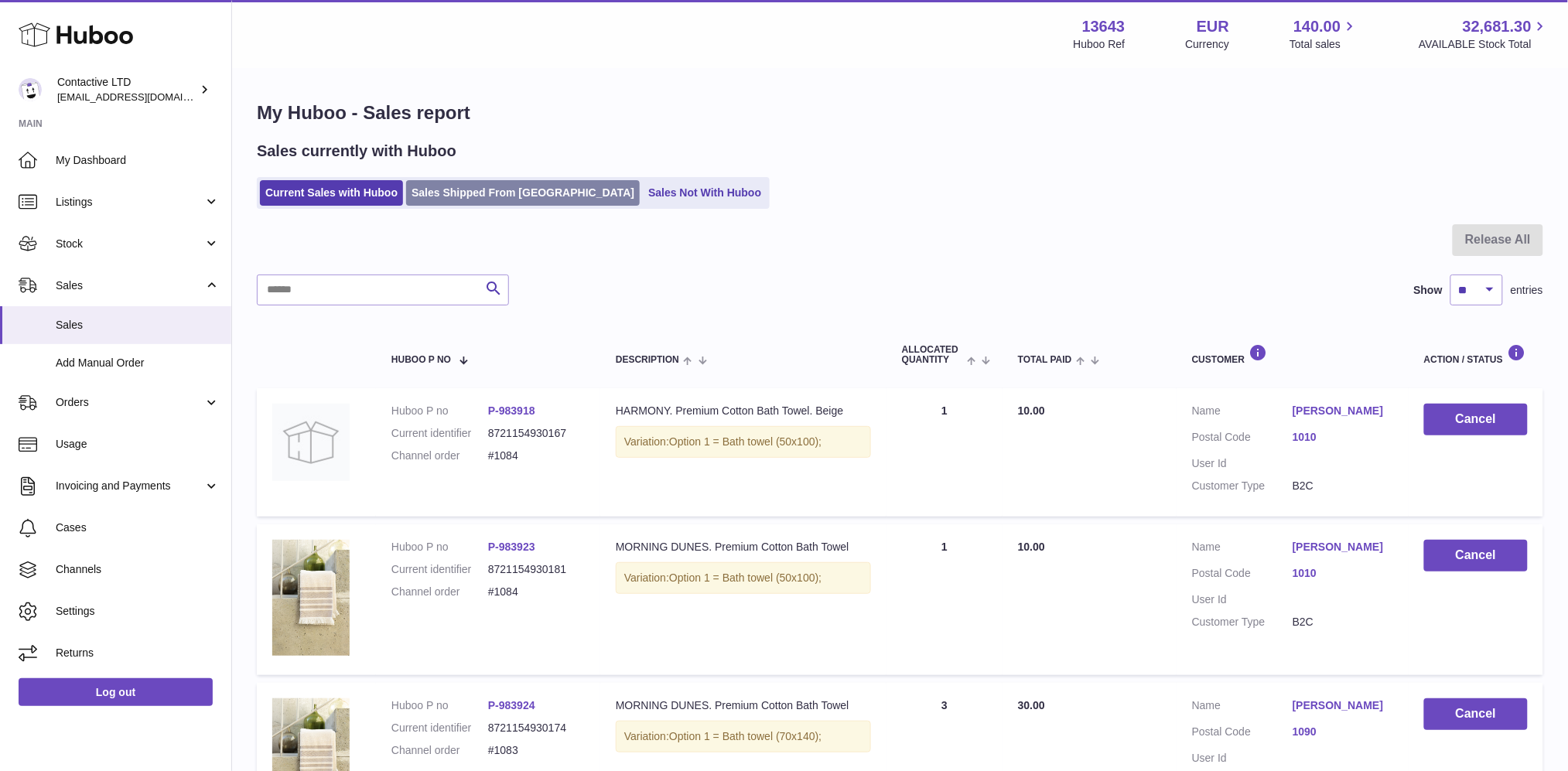
click at [488, 202] on link "Sales Shipped From [GEOGRAPHIC_DATA]" at bounding box center [524, 193] width 234 height 26
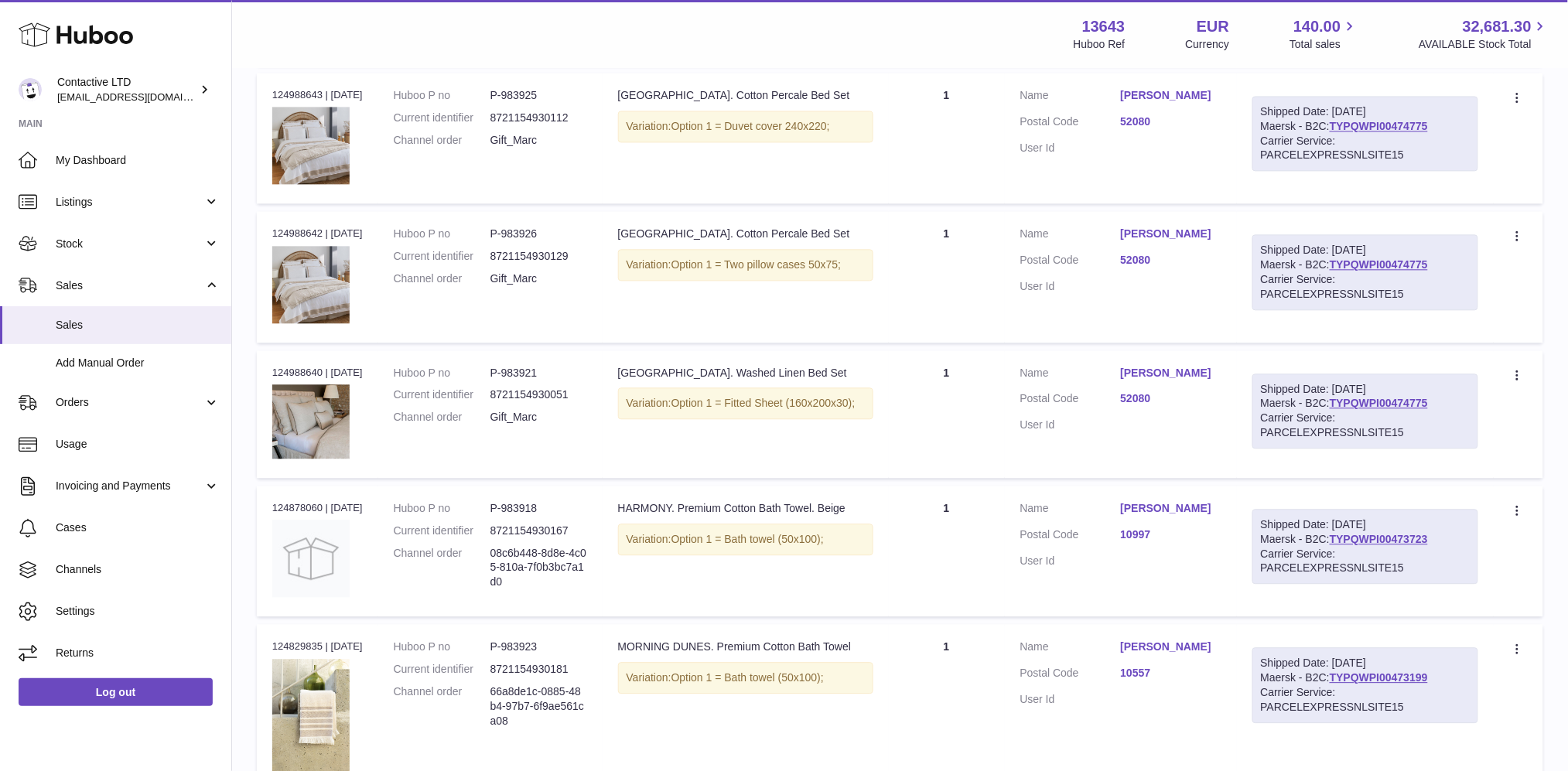
scroll to position [1176, 0]
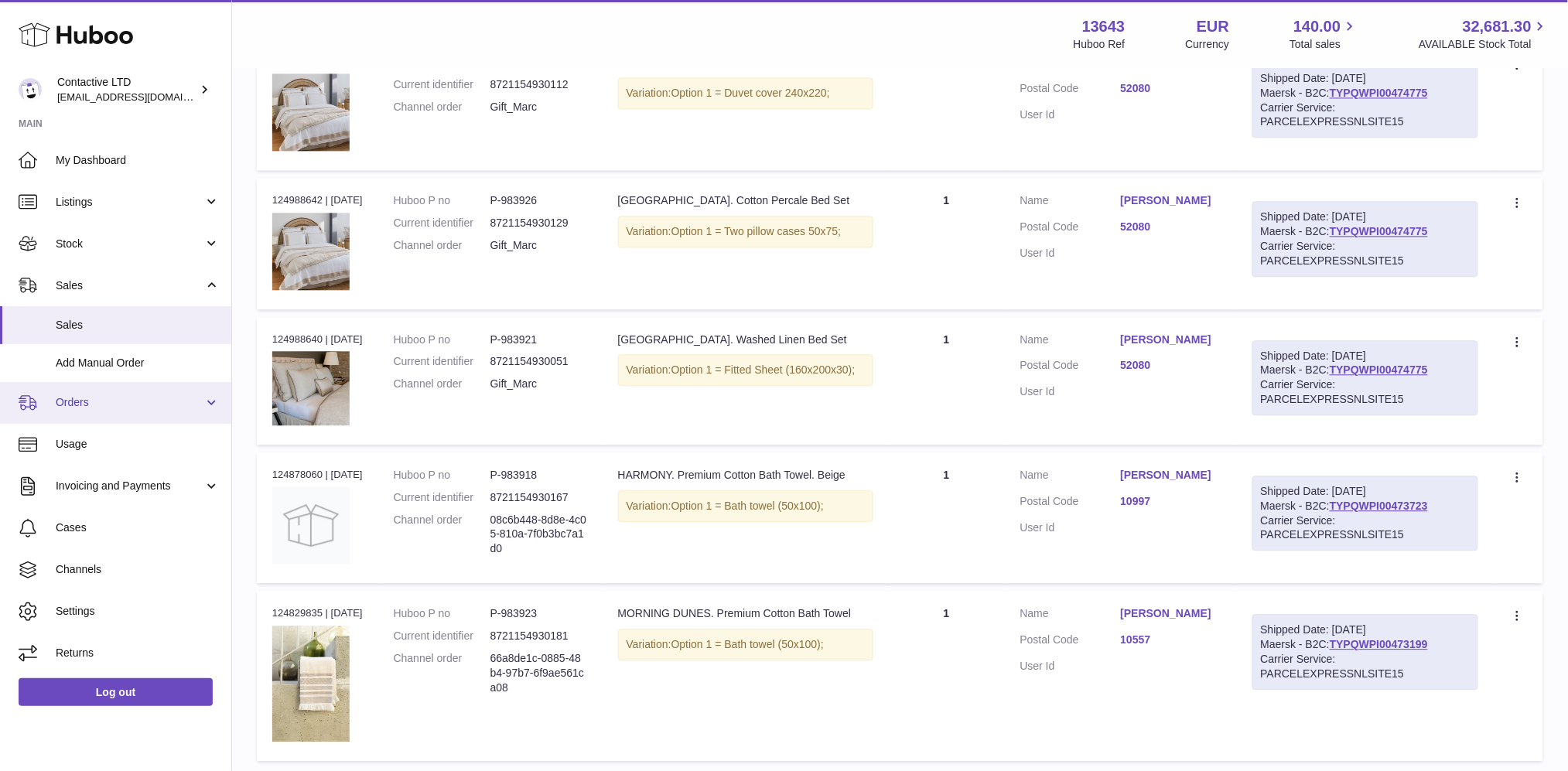
click at [153, 413] on link "Orders" at bounding box center [115, 404] width 231 height 42
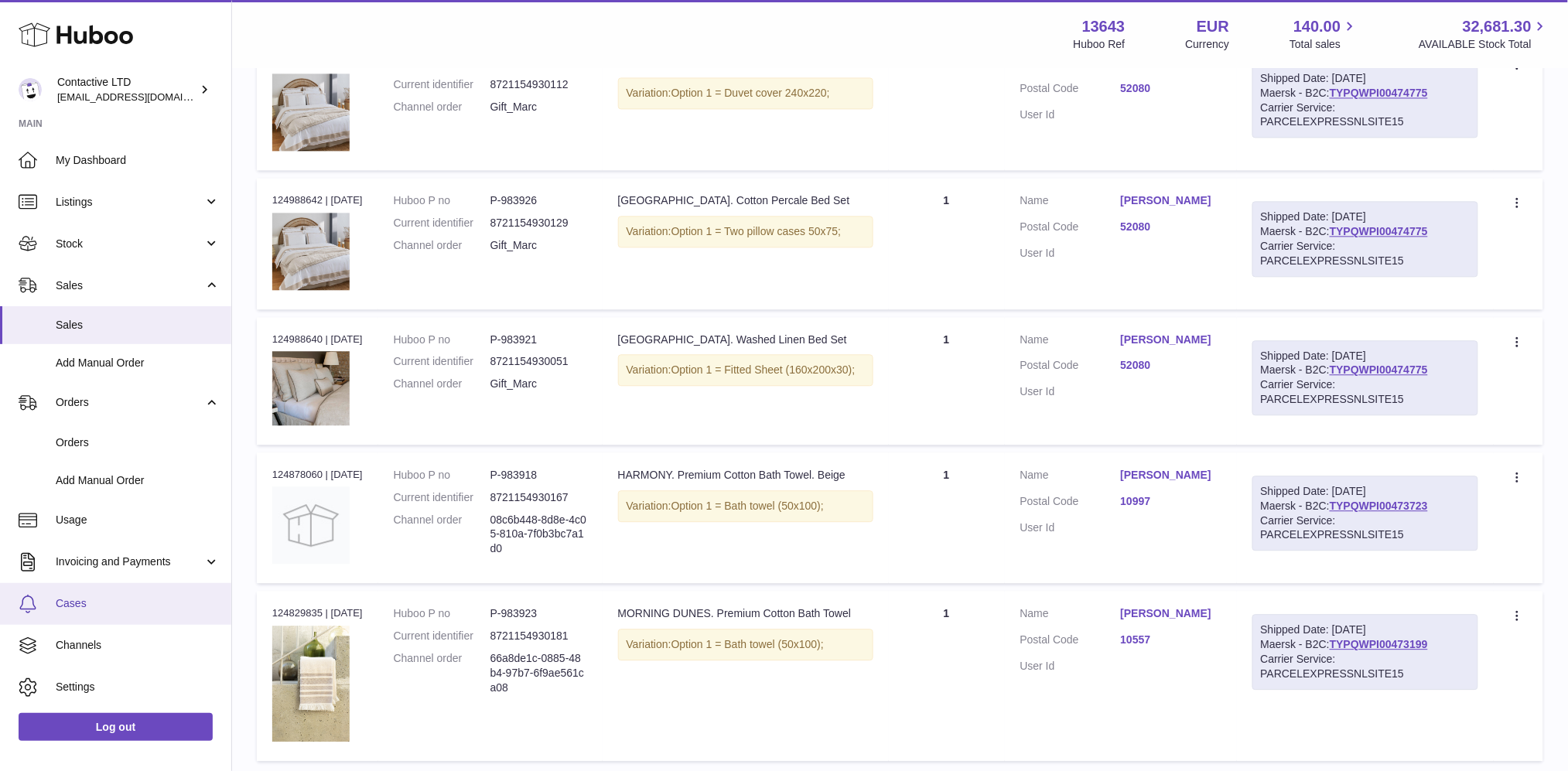
click at [130, 591] on link "Cases" at bounding box center [115, 604] width 231 height 42
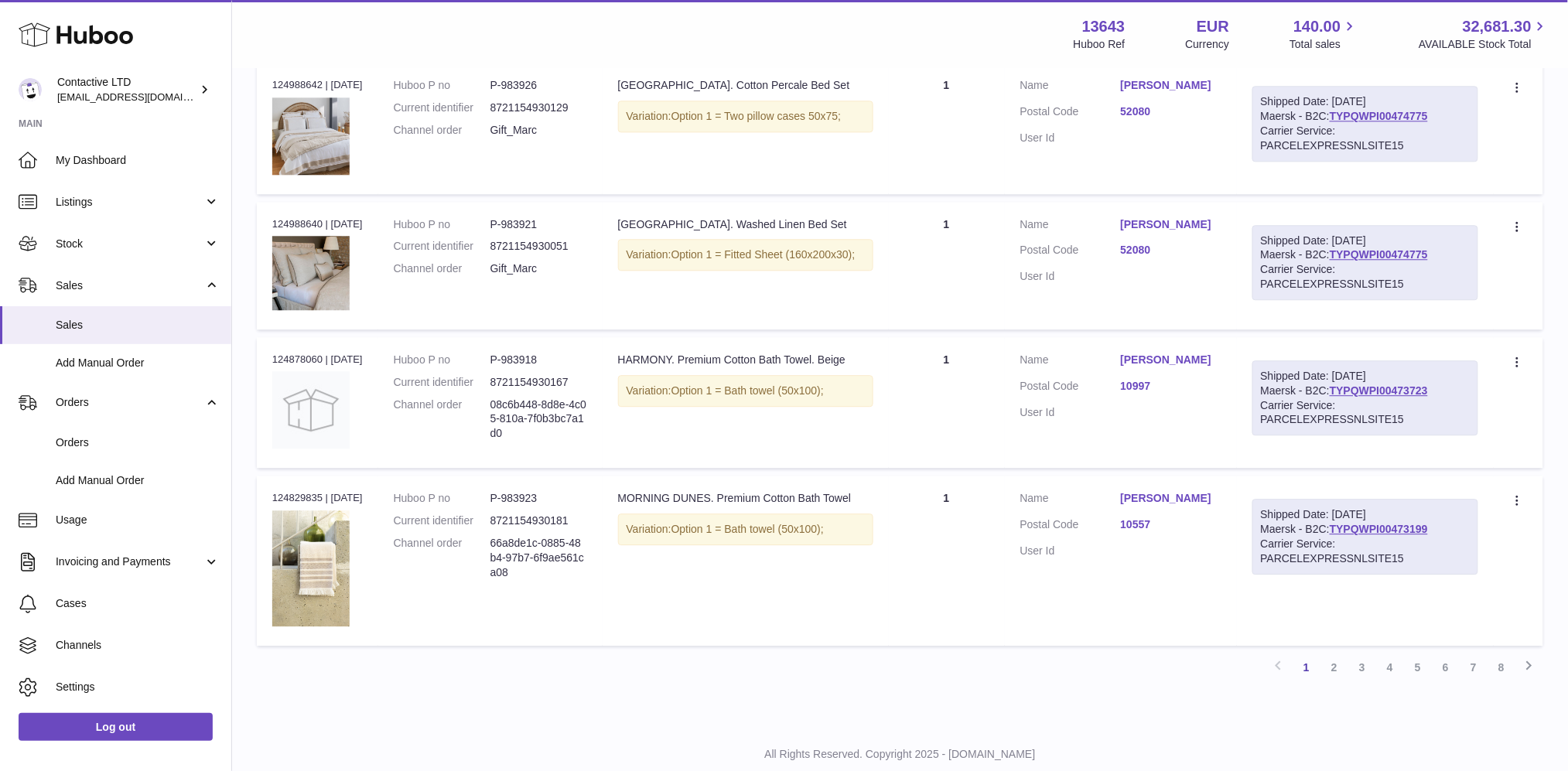
scroll to position [1331, 0]
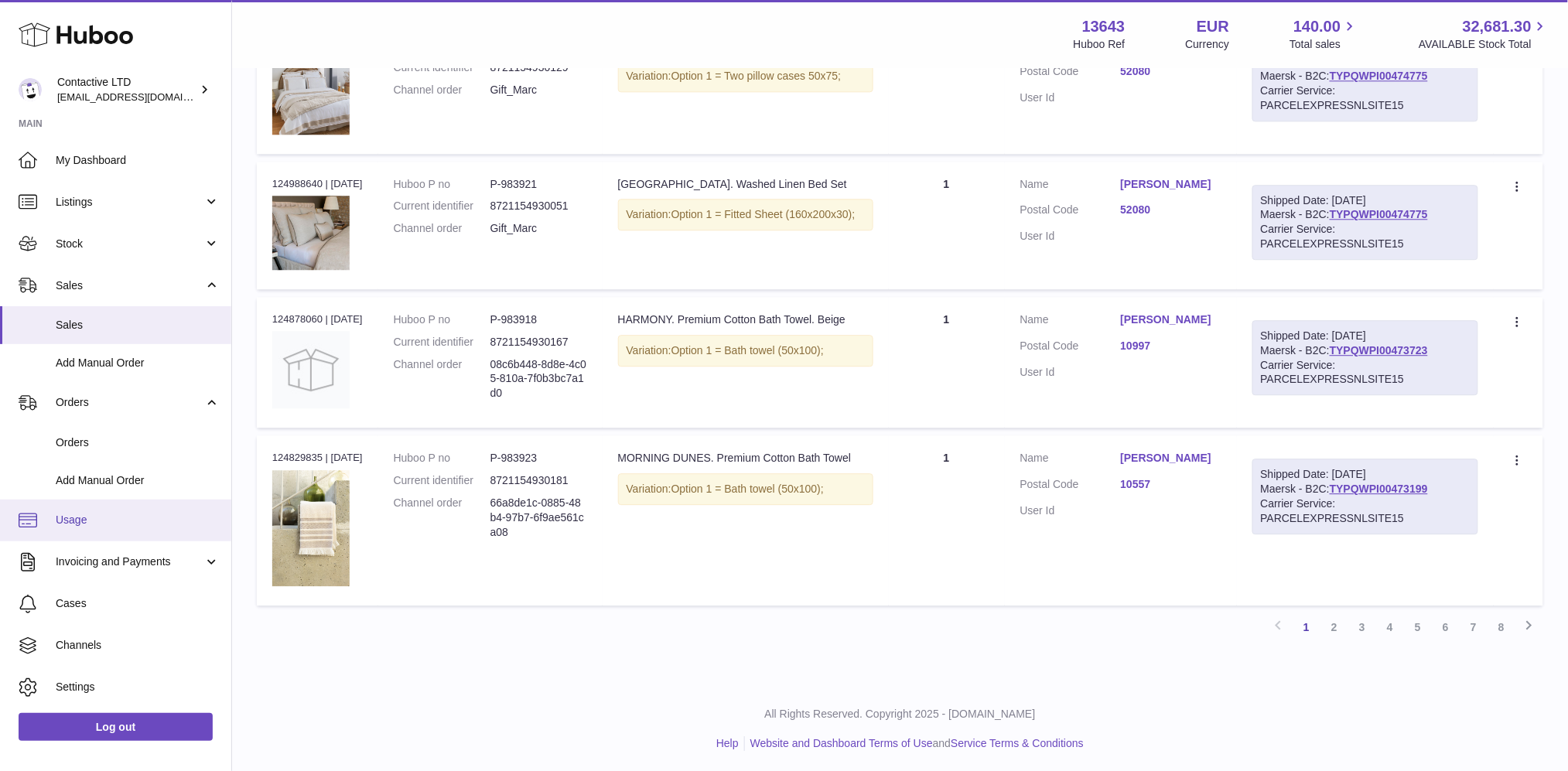
click at [131, 513] on span "Usage" at bounding box center [137, 520] width 164 height 14
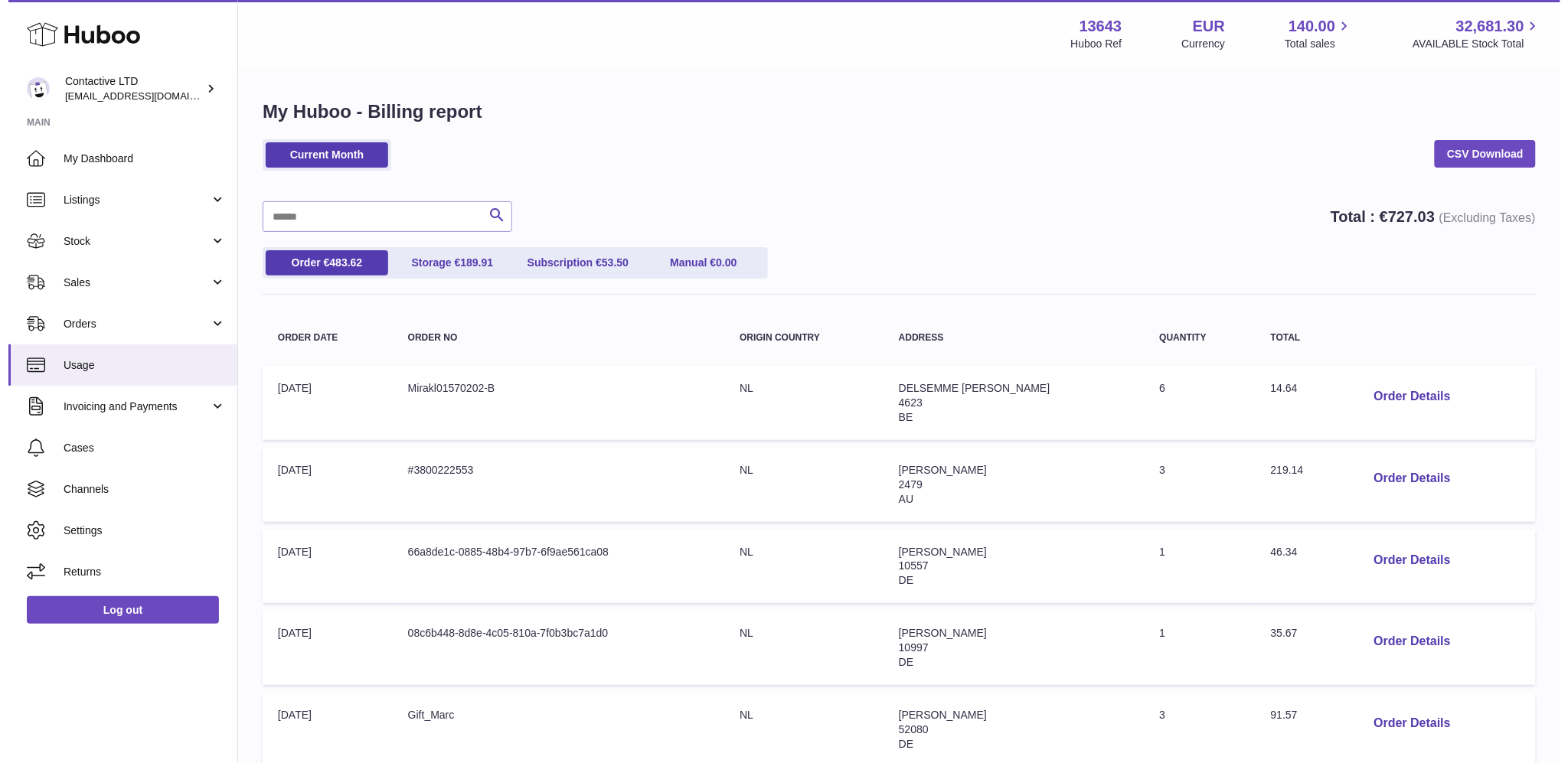
scroll to position [536, 0]
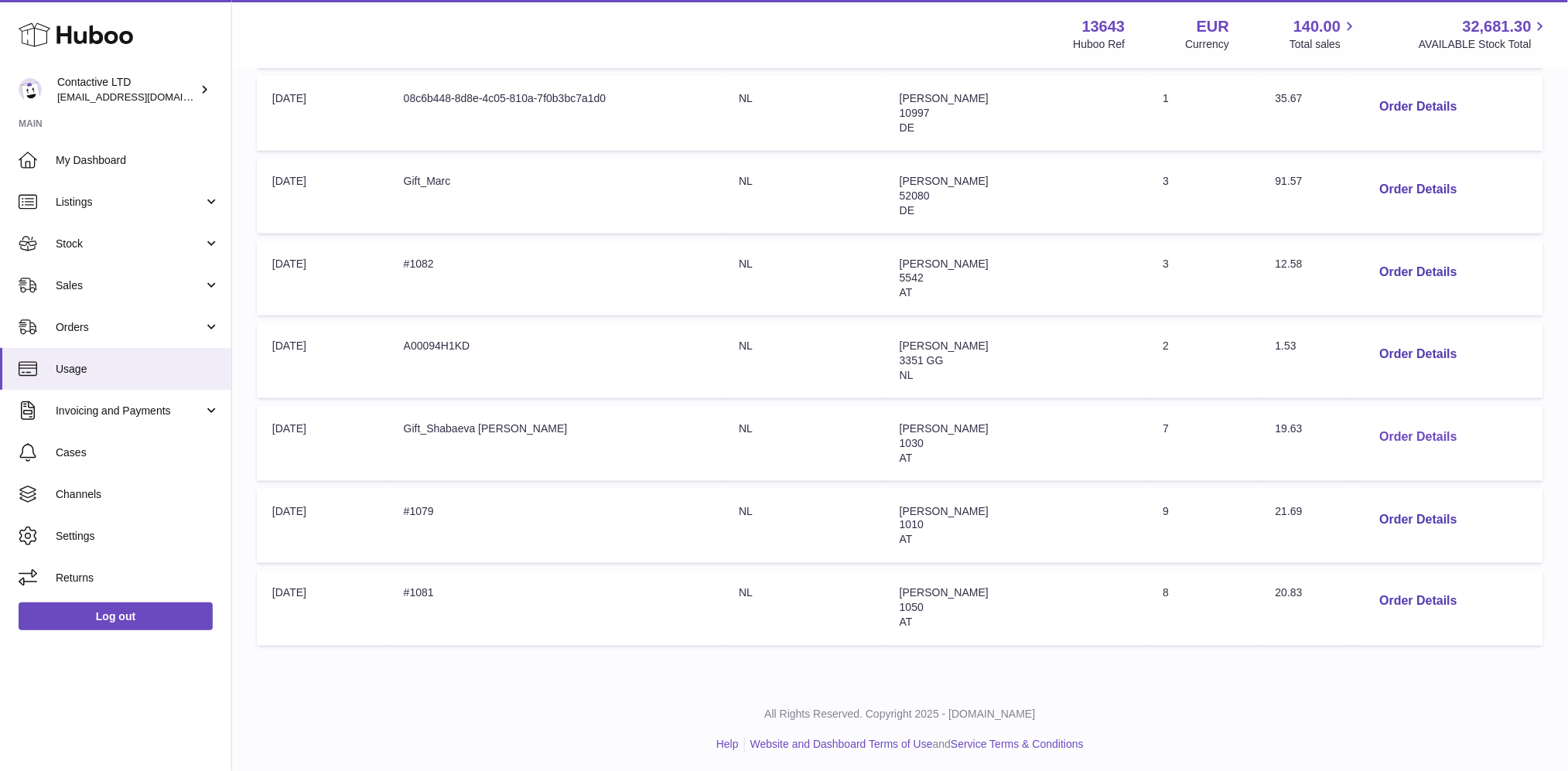
click at [1382, 427] on button "Order Details" at bounding box center [1418, 437] width 102 height 32
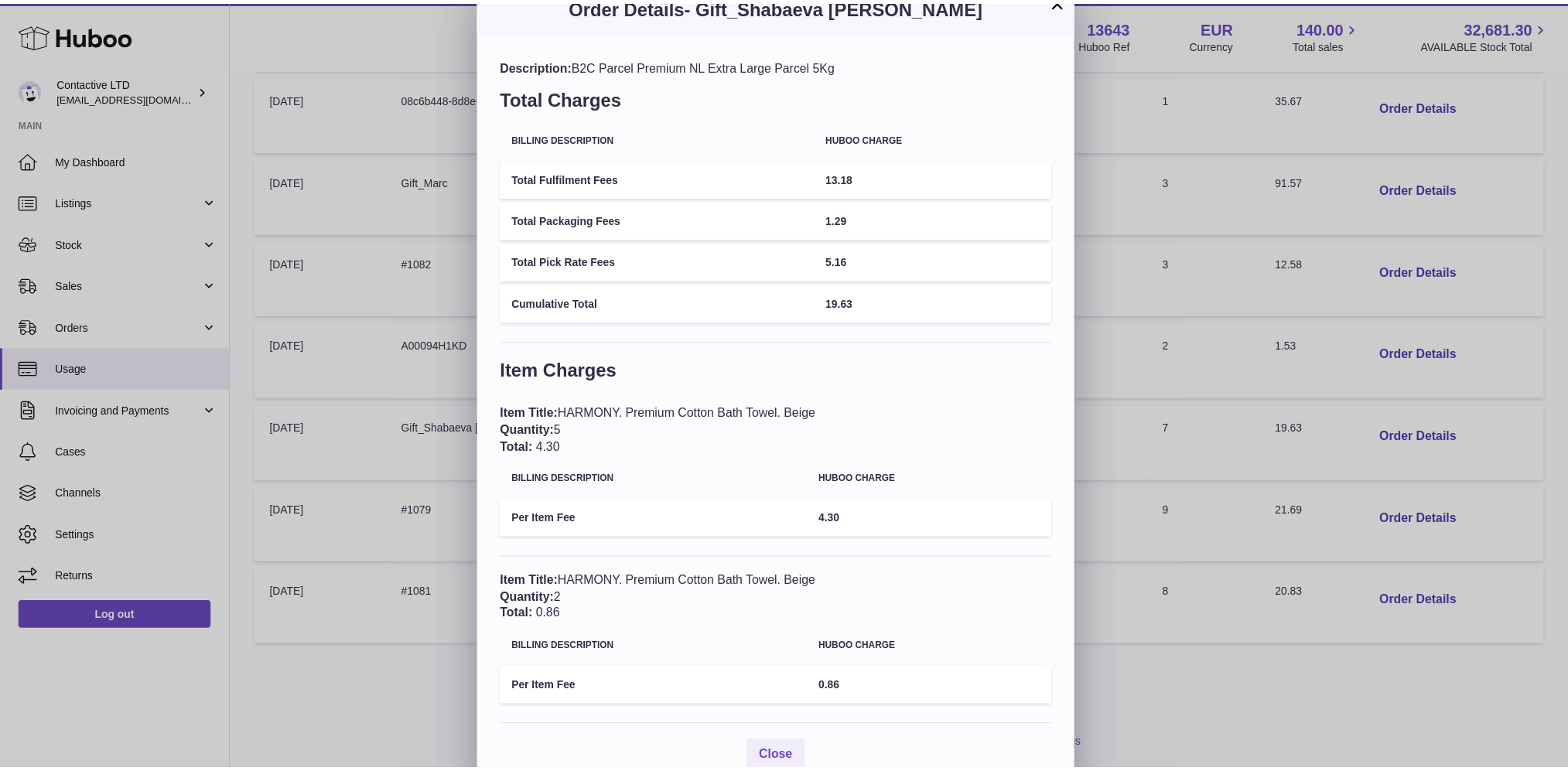
scroll to position [0, 0]
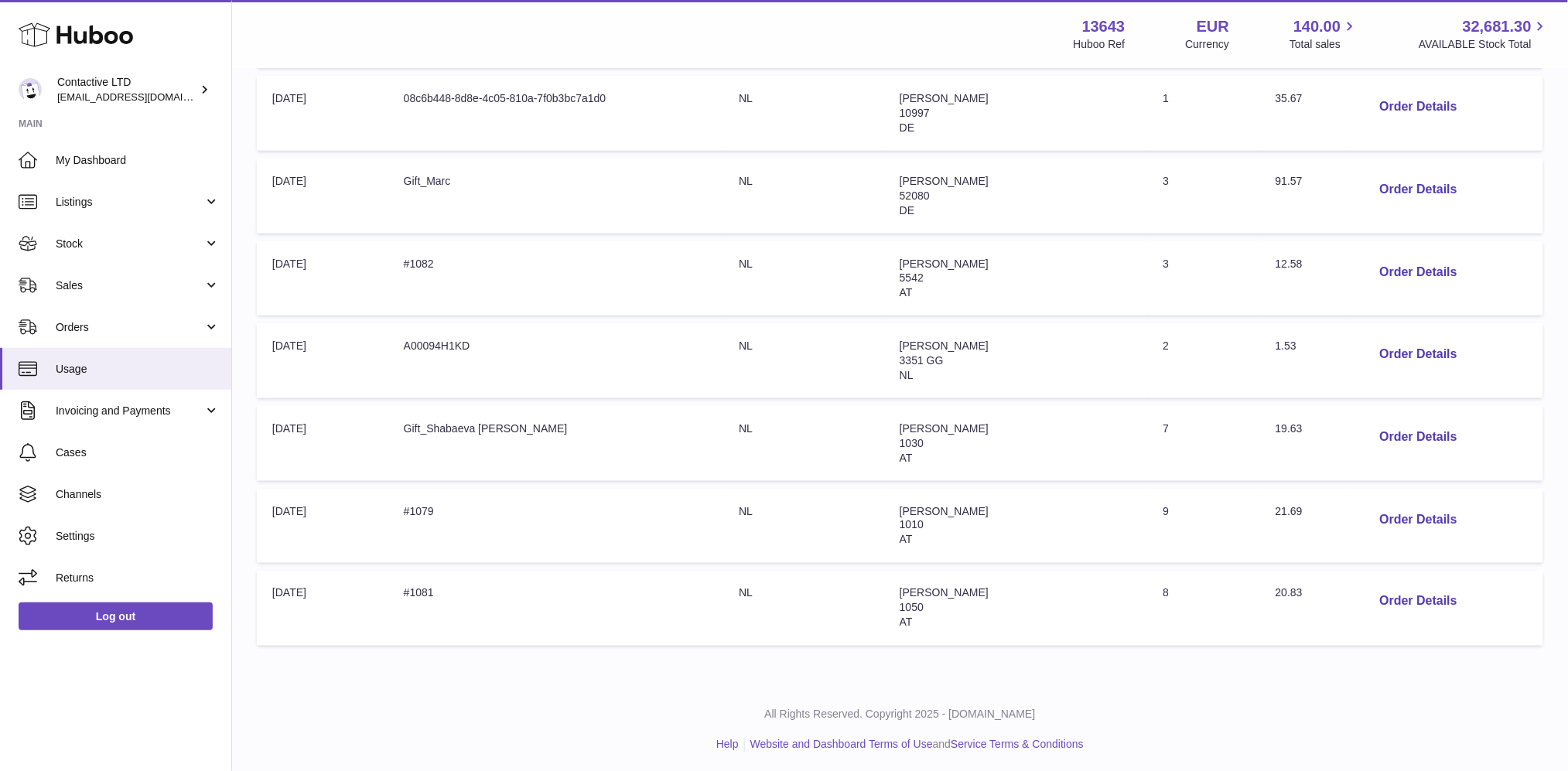
click at [1189, 320] on div at bounding box center [784, 386] width 1568 height 771
click at [1391, 504] on button "Order Details" at bounding box center [1418, 520] width 102 height 32
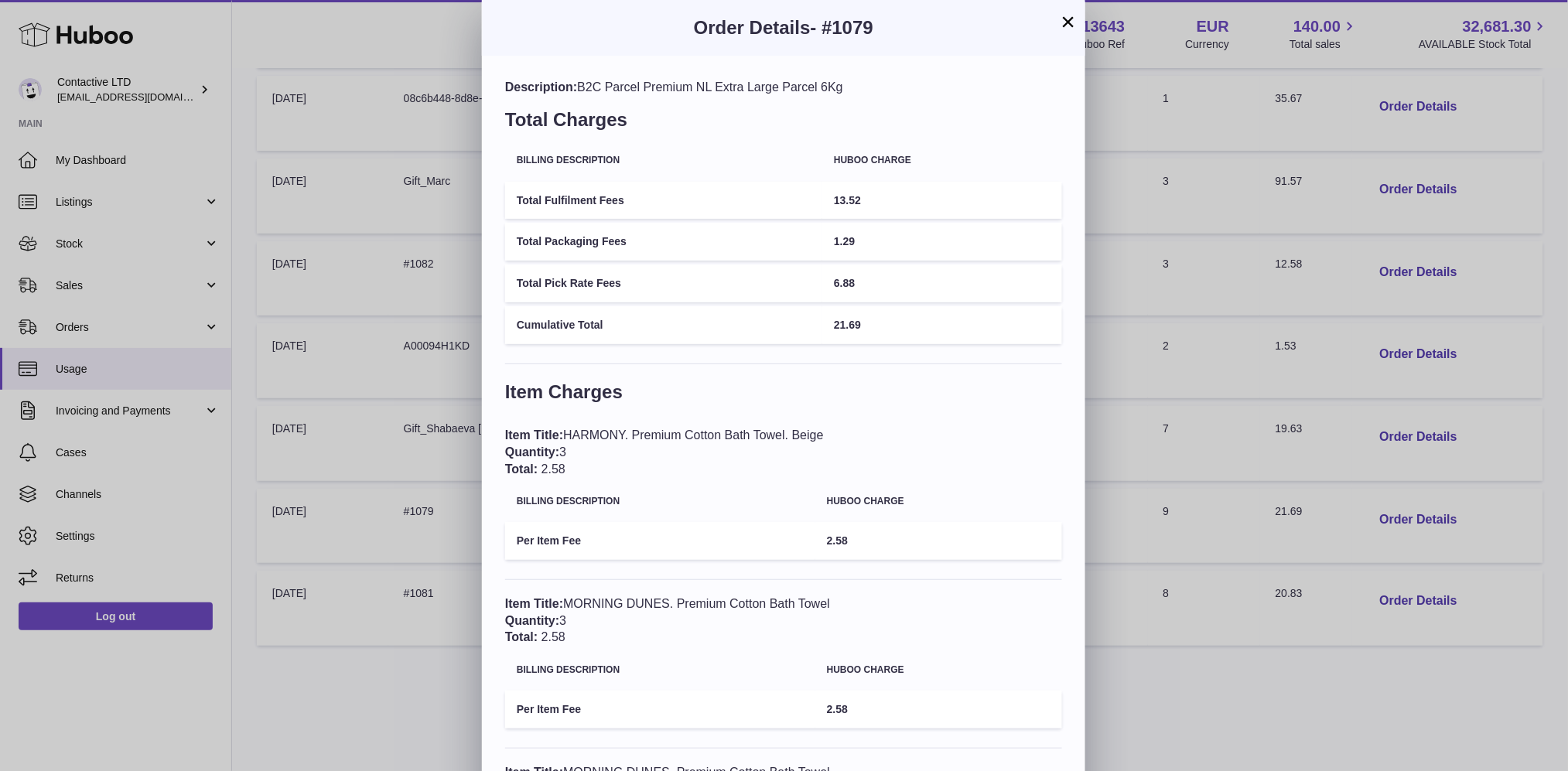
click at [366, 375] on div "× Order Details - #1079 Description: B2C Parcel Premium NL Extra Large Parcel 6…" at bounding box center [784, 526] width 1568 height 1053
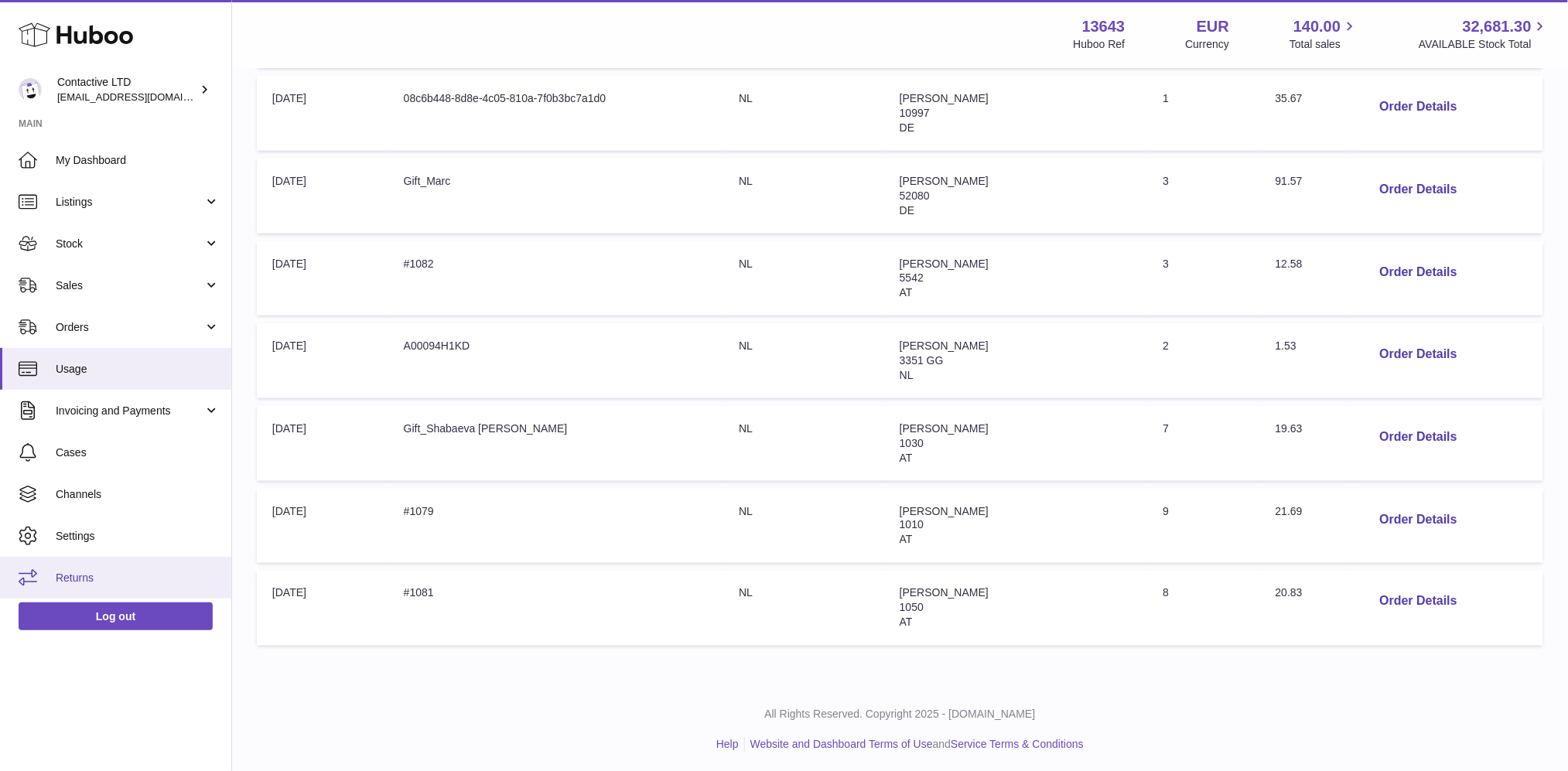
click at [90, 568] on link "Returns" at bounding box center [115, 578] width 231 height 42
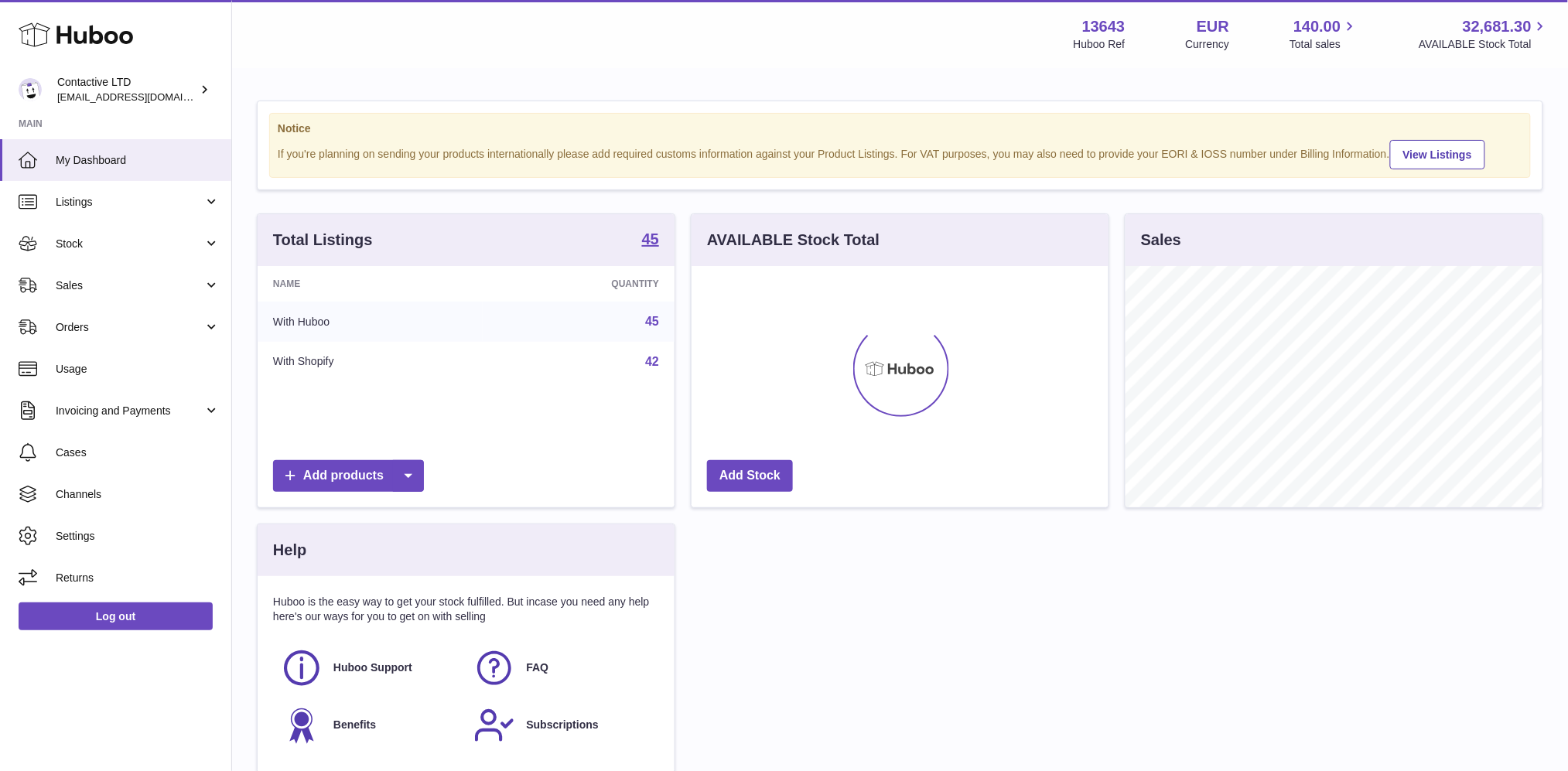
scroll to position [241, 417]
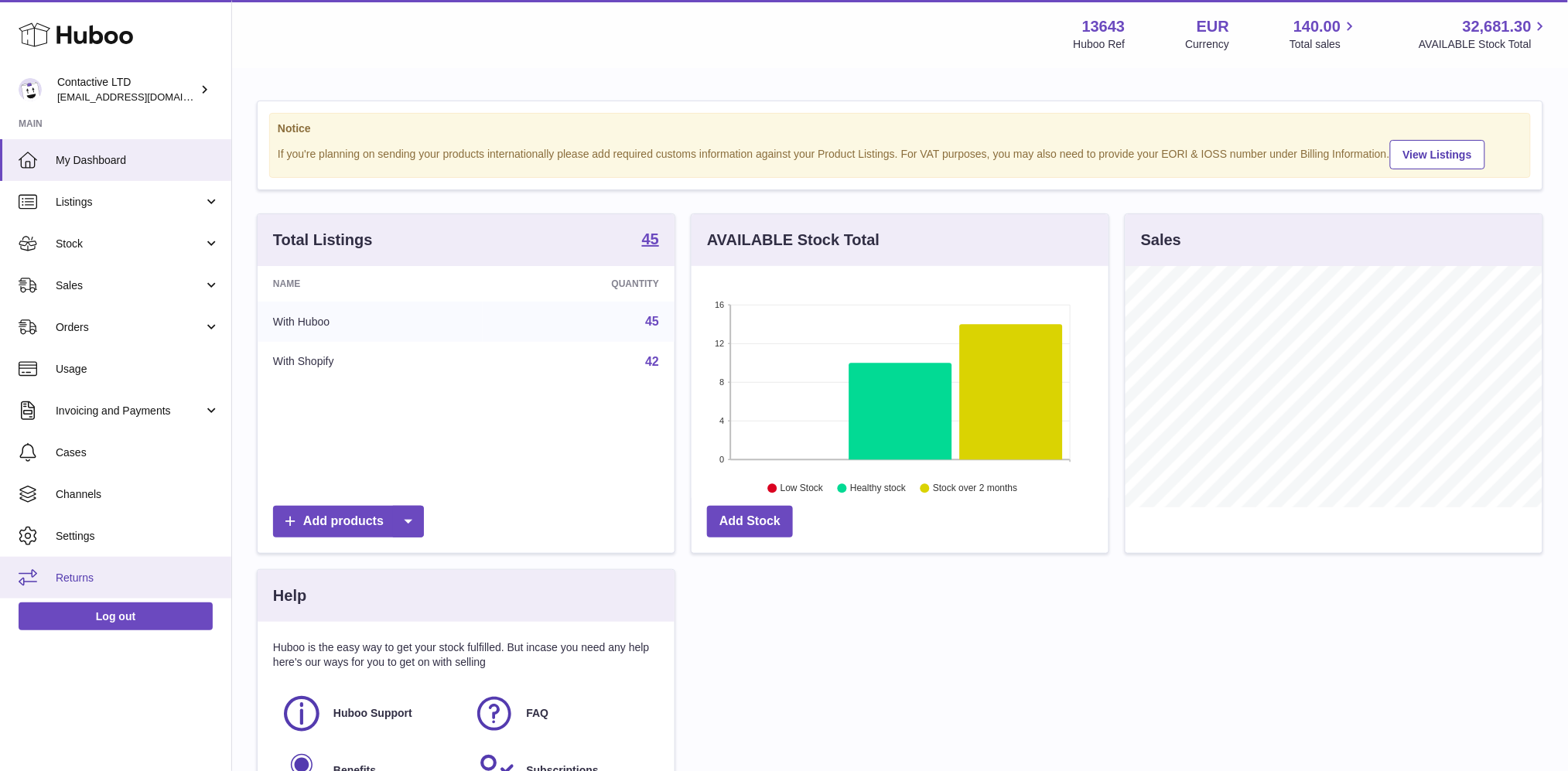
click at [154, 566] on link "Returns" at bounding box center [115, 578] width 231 height 42
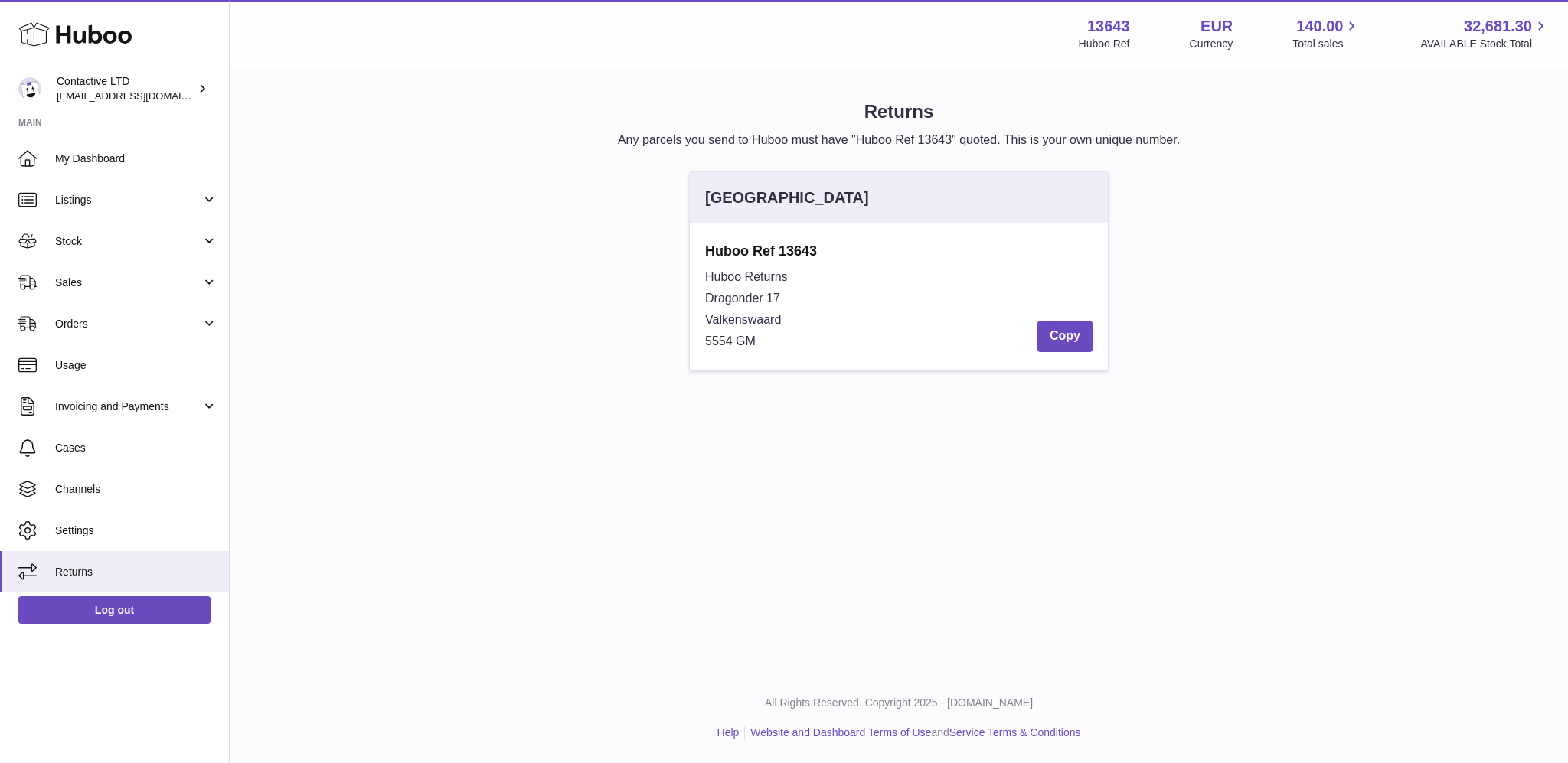
drag, startPoint x: 788, startPoint y: 320, endPoint x: 670, endPoint y: 295, distance: 120.6
click at [671, 296] on div "[GEOGRAPHIC_DATA] Huboo Ref 13643 Huboo Returns Dragonder 17 Valkenswaard 5554 …" at bounding box center [899, 279] width 1305 height 215
copy div "Dragonder 17 Valkenswaard"
